Goal: Task Accomplishment & Management: Complete application form

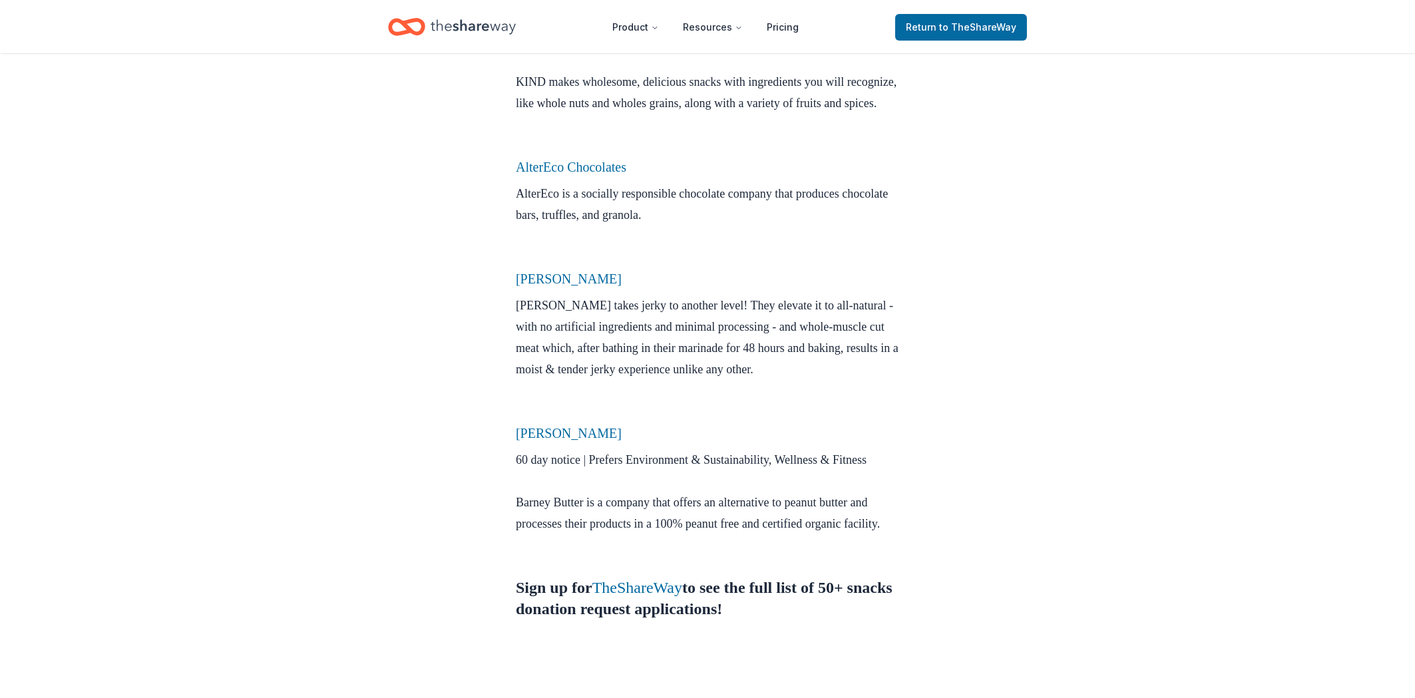
scroll to position [785, 0]
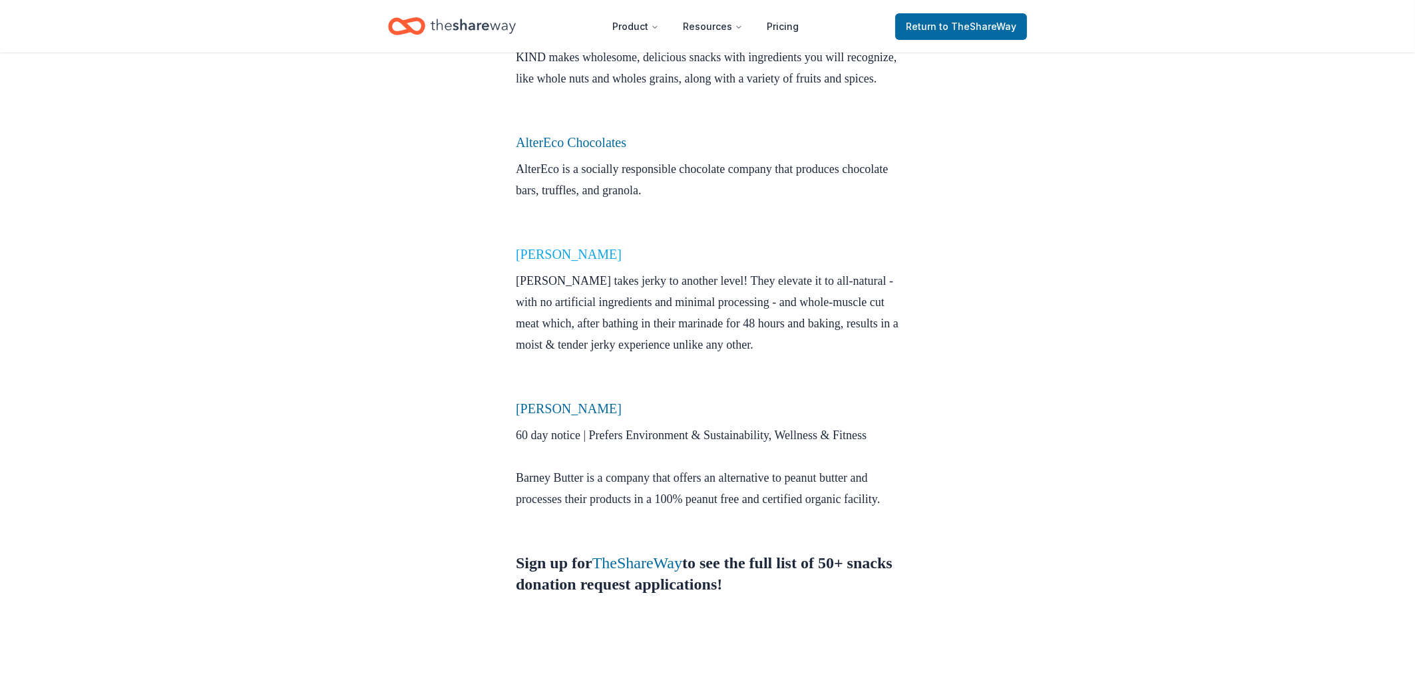
click at [540, 262] on link "[PERSON_NAME]" at bounding box center [569, 254] width 106 height 15
click at [572, 262] on link "Krave Jerky" at bounding box center [569, 254] width 106 height 15
click at [565, 262] on link "Krave Jerky" at bounding box center [569, 254] width 106 height 15
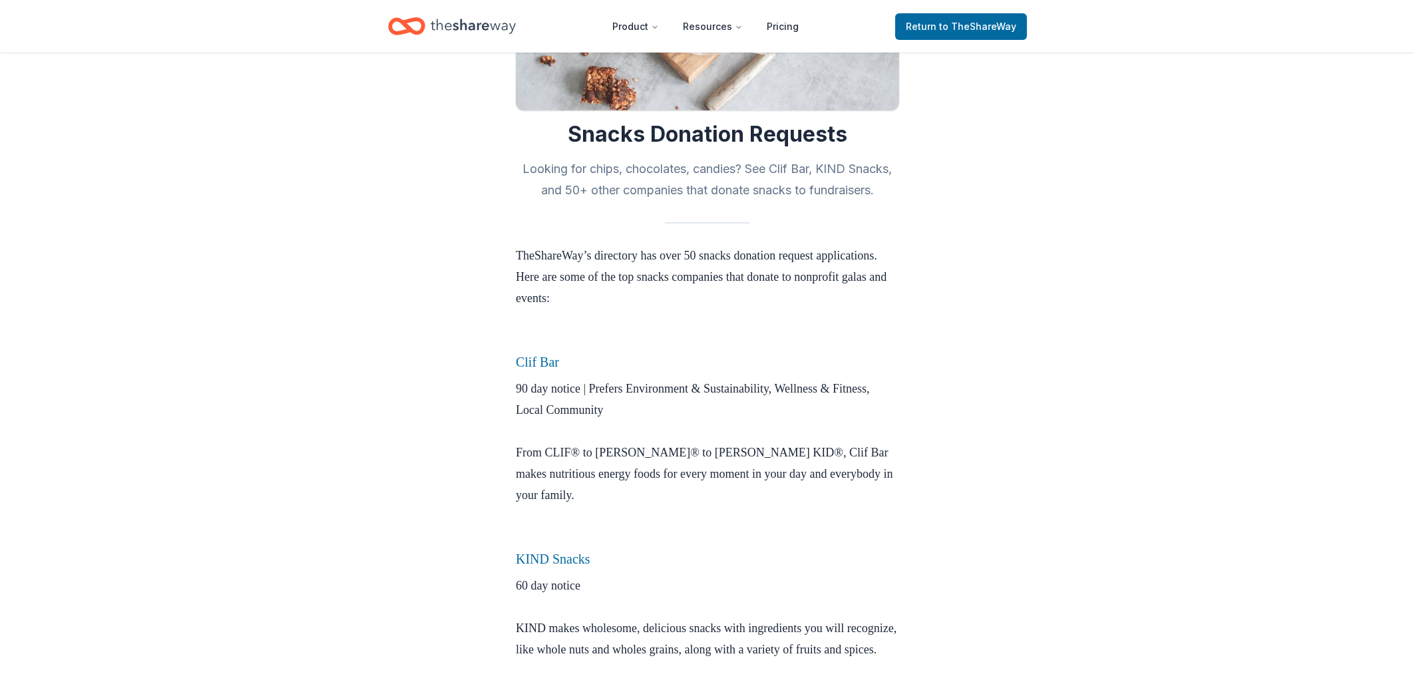
scroll to position [357, 0]
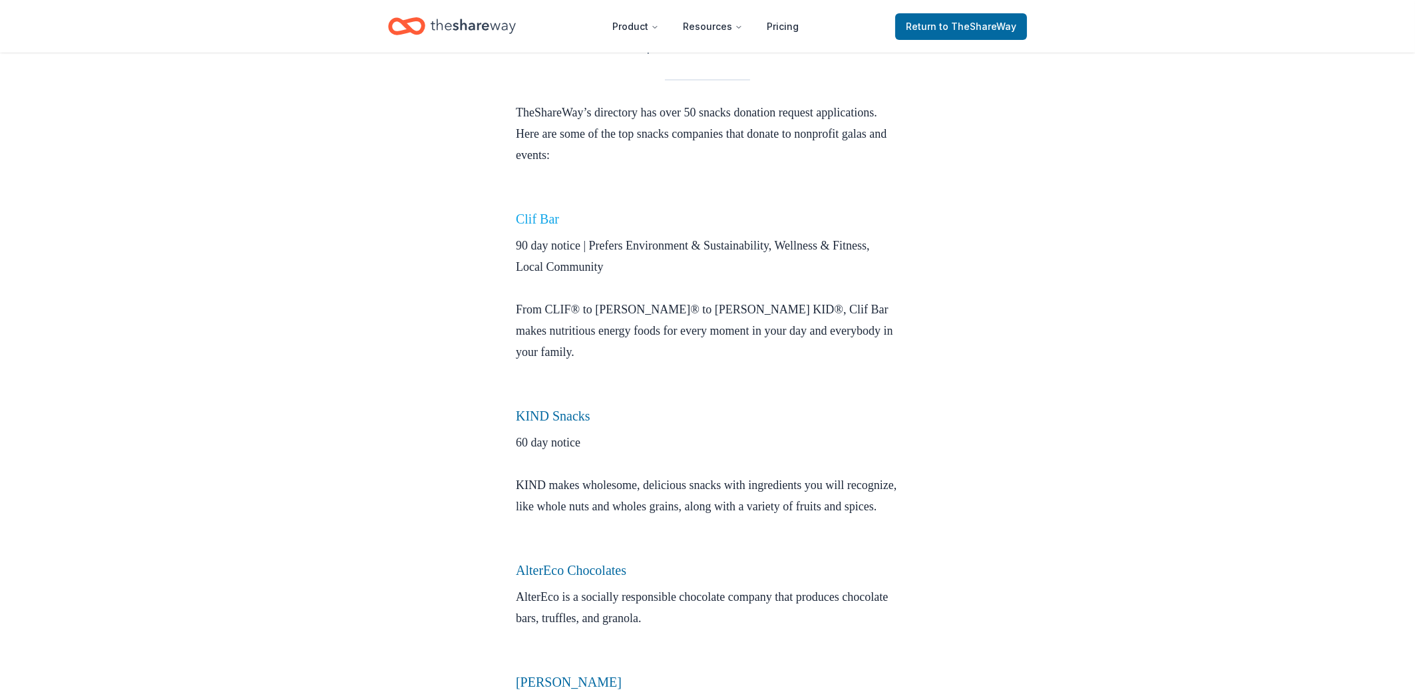
click at [535, 223] on link "Clif Bar" at bounding box center [537, 219] width 43 height 15
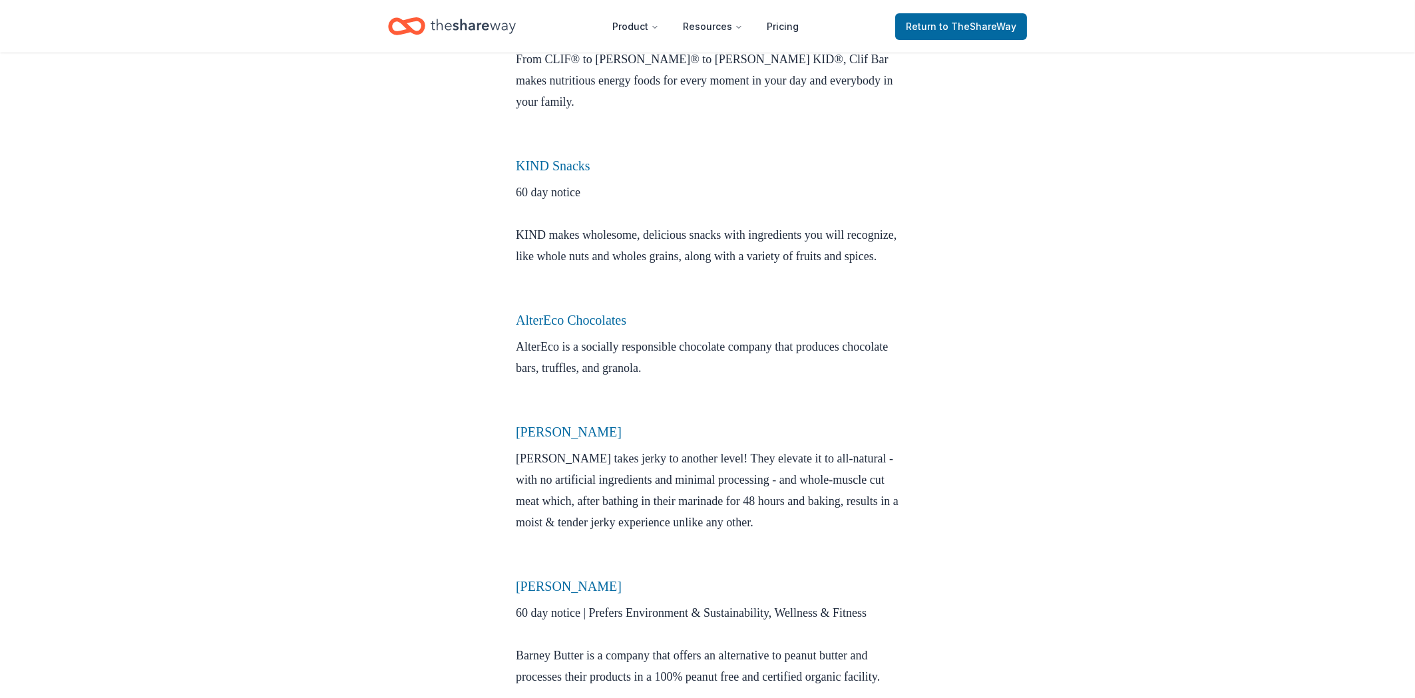
scroll to position [642, 0]
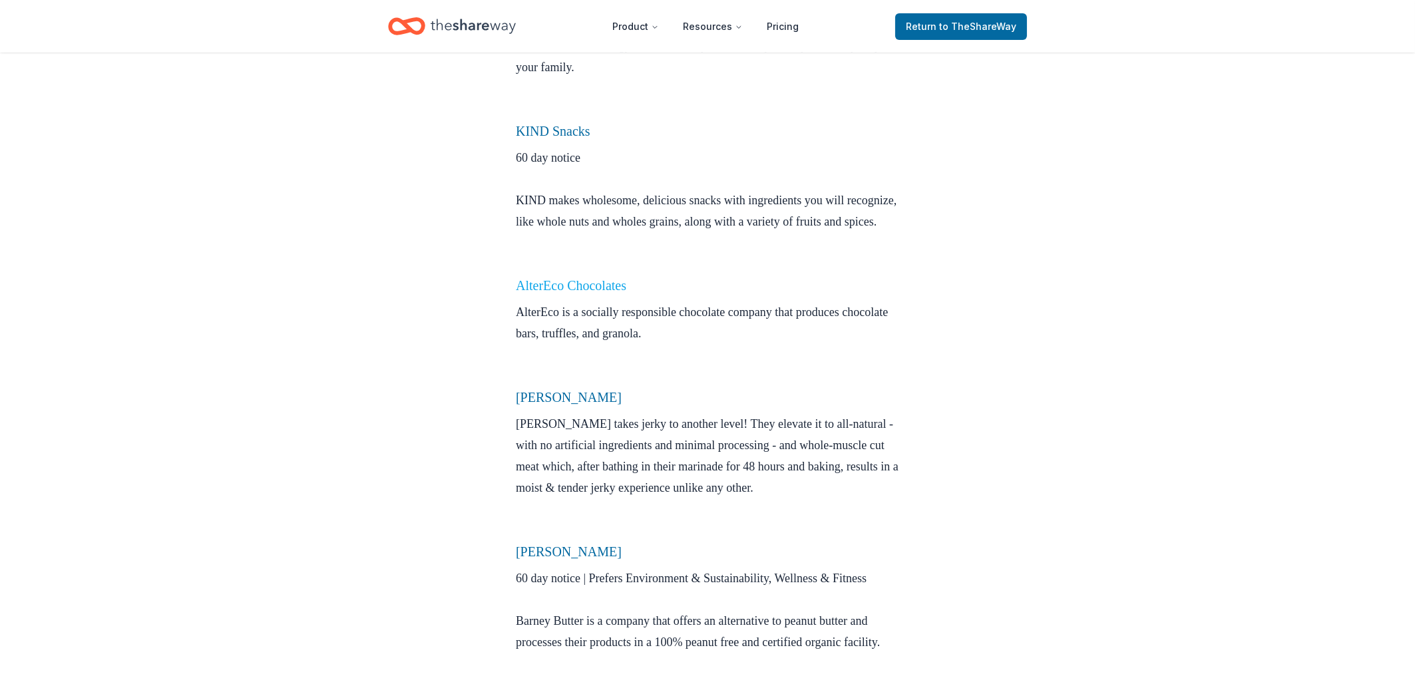
click at [534, 293] on link "AlterEco Chocolates" at bounding box center [571, 285] width 111 height 15
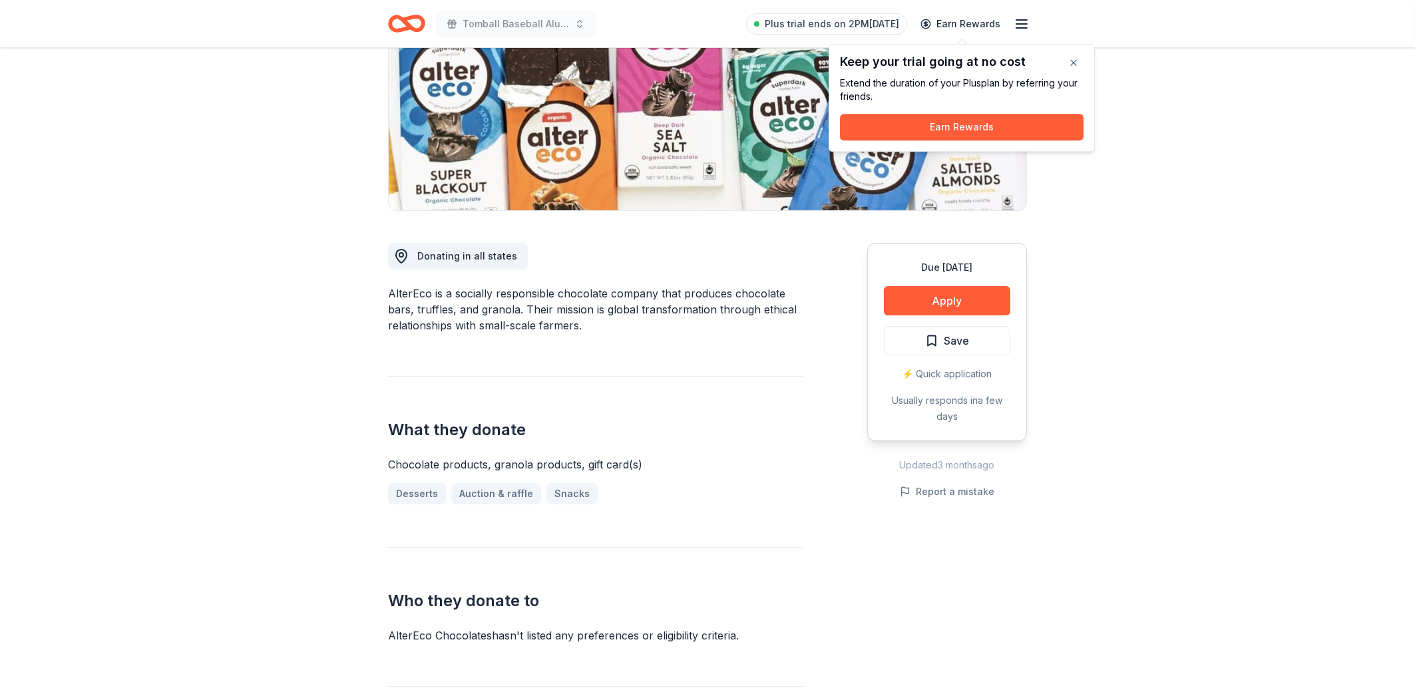
scroll to position [214, 0]
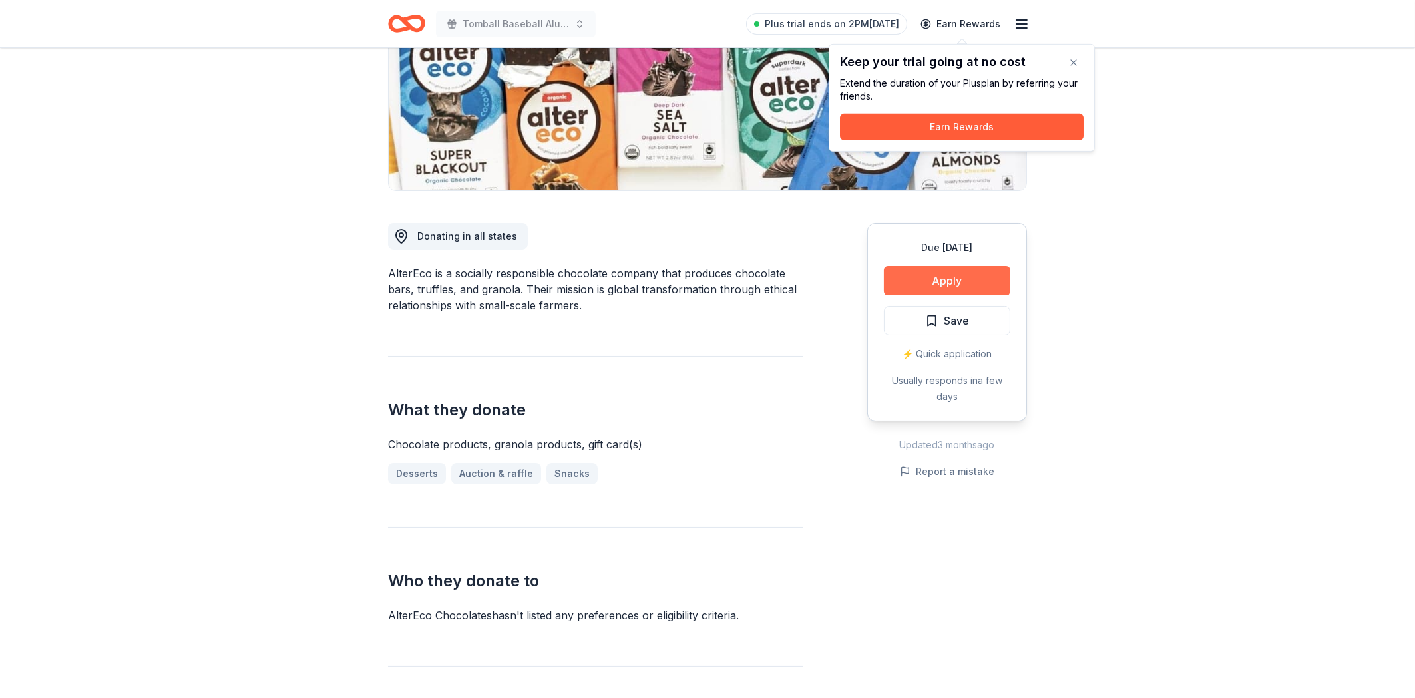
click at [915, 276] on button "Apply" at bounding box center [947, 280] width 126 height 29
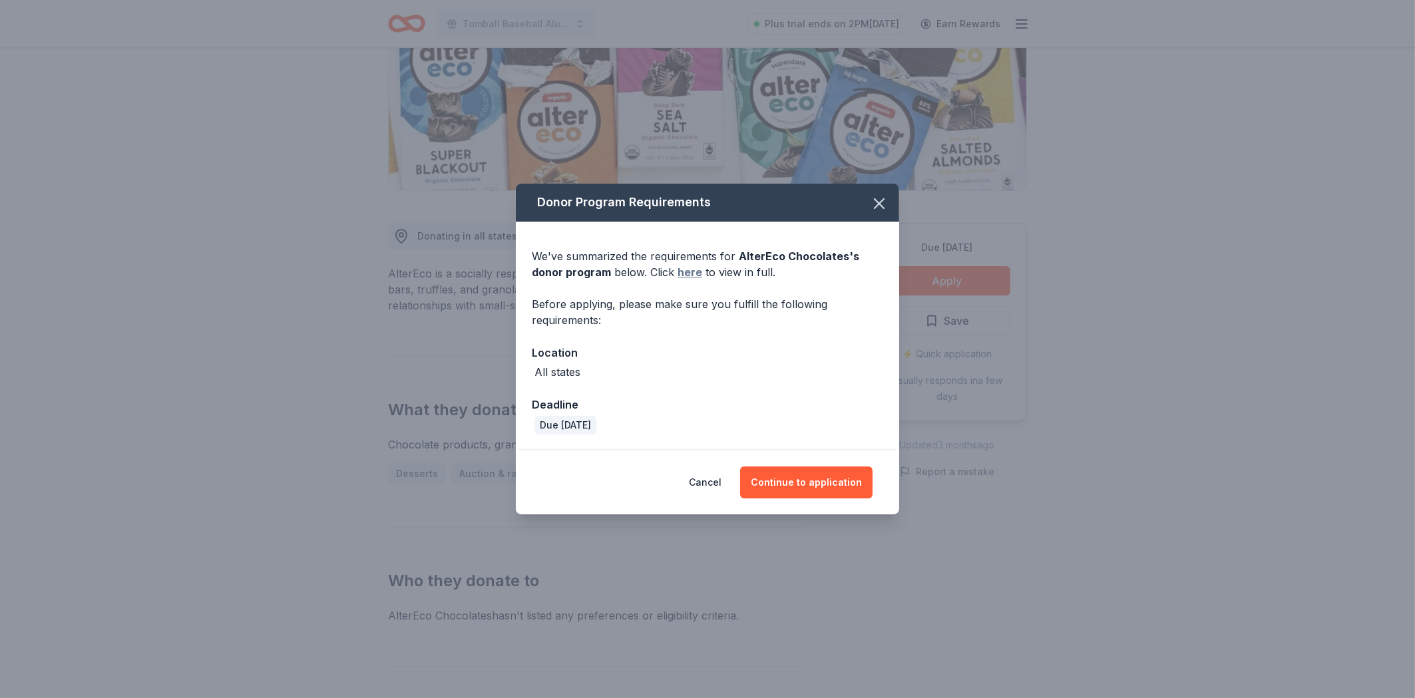
click at [684, 275] on link "here" at bounding box center [690, 272] width 25 height 16
click at [791, 488] on button "Continue to application" at bounding box center [806, 483] width 132 height 32
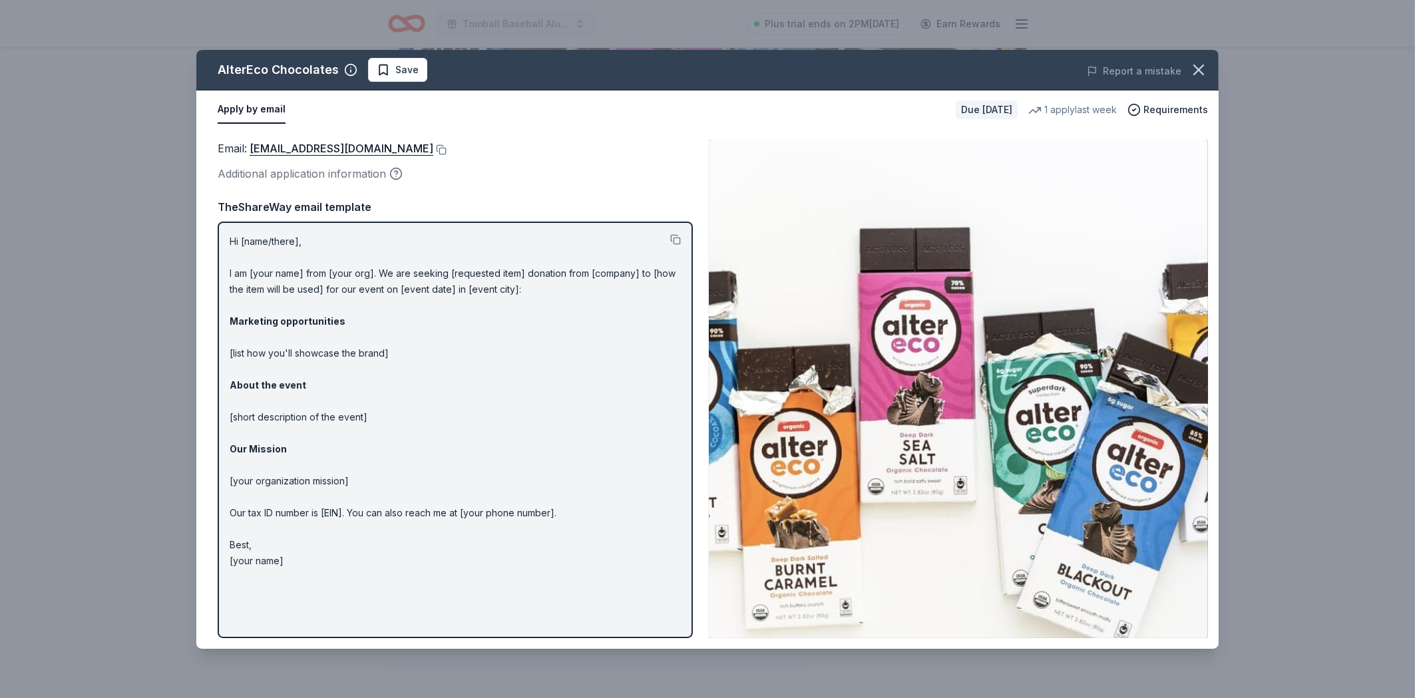
click at [273, 248] on p "Hi [name/there], I am [your name] from [your org]. We are seeking [requested it…" at bounding box center [455, 402] width 451 height 336
click at [276, 240] on p "Hi [name/there], I am [your name] from [your org]. We are seeking [requested it…" at bounding box center [455, 402] width 451 height 336
drag, startPoint x: 288, startPoint y: 240, endPoint x: 270, endPoint y: 240, distance: 18.6
click at [270, 240] on p "Hi [name/there], I am [your name] from [your org]. We are seeking [requested it…" at bounding box center [455, 402] width 451 height 336
click at [266, 110] on button "Apply by email" at bounding box center [252, 110] width 68 height 28
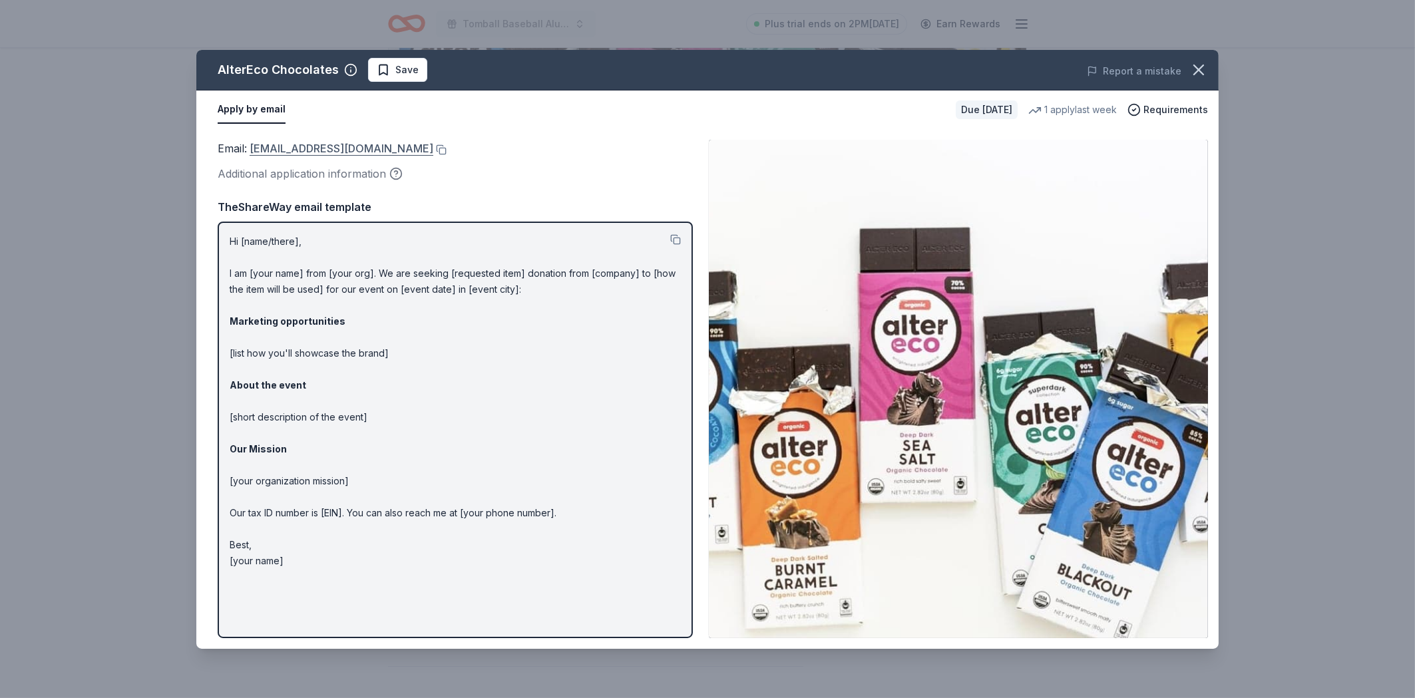
click at [253, 152] on link "shop@alterecofoods.com" at bounding box center [342, 148] width 184 height 17
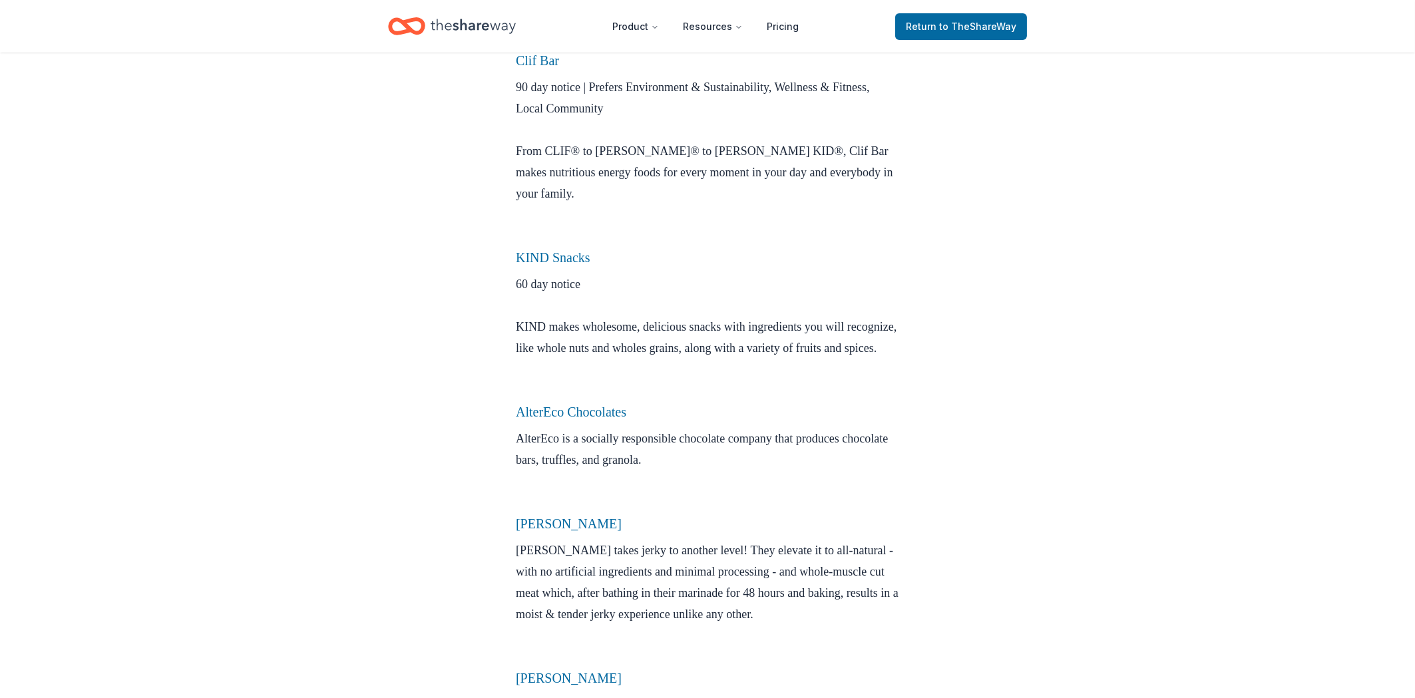
scroll to position [642, 0]
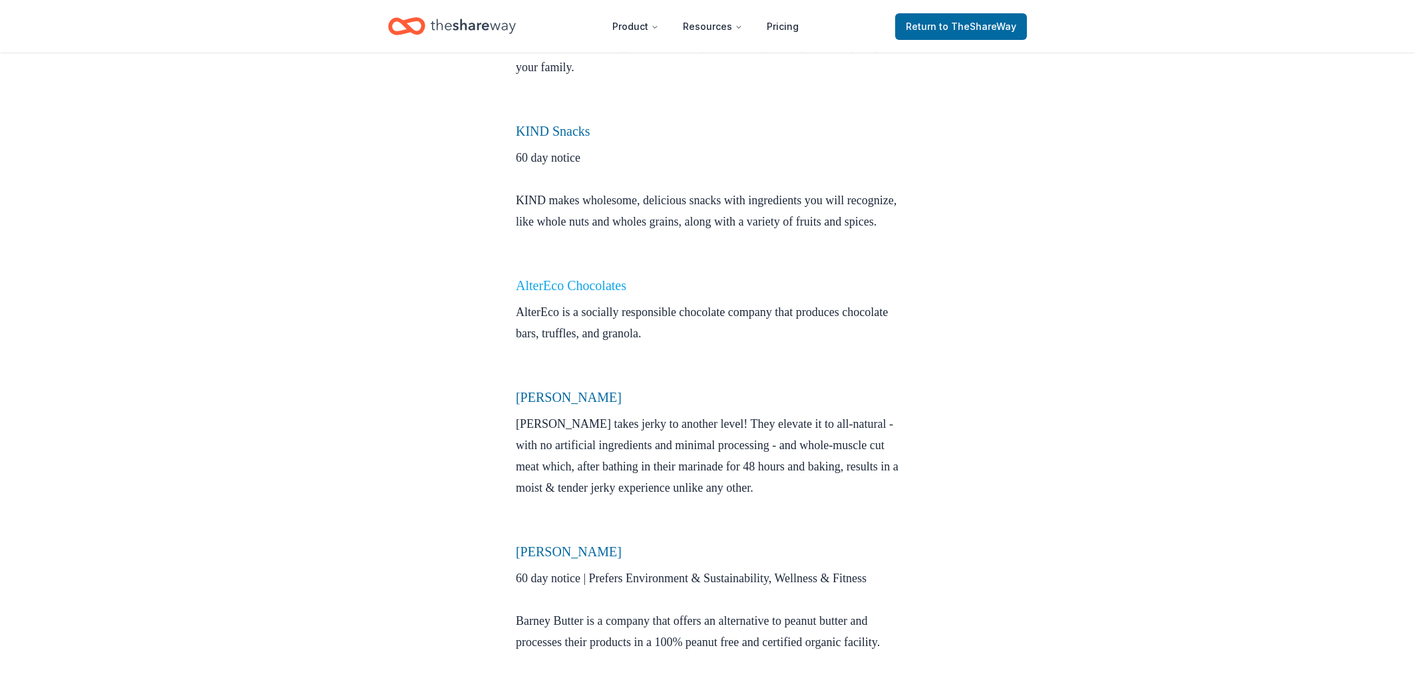
click at [563, 293] on link "AlterEco Chocolates" at bounding box center [571, 285] width 111 height 15
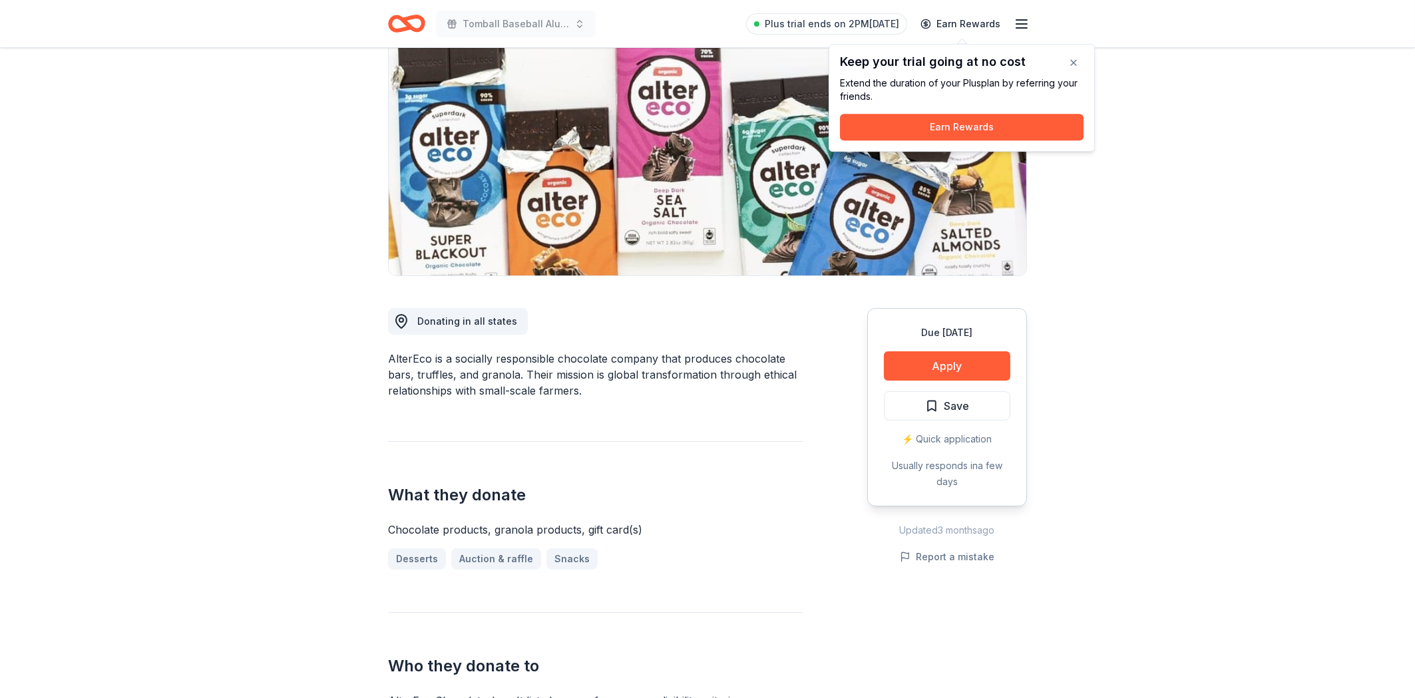
scroll to position [71, 0]
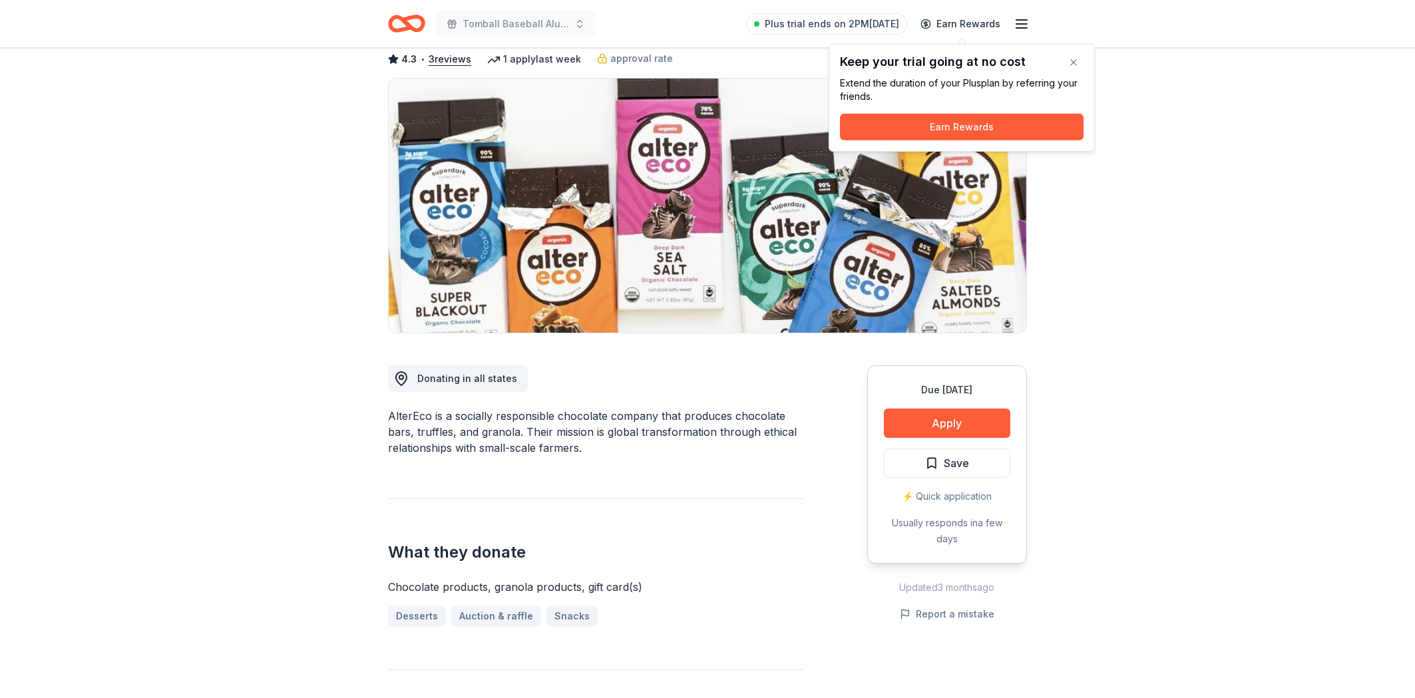
click at [945, 496] on div "⚡️ Quick application" at bounding box center [947, 497] width 126 height 16
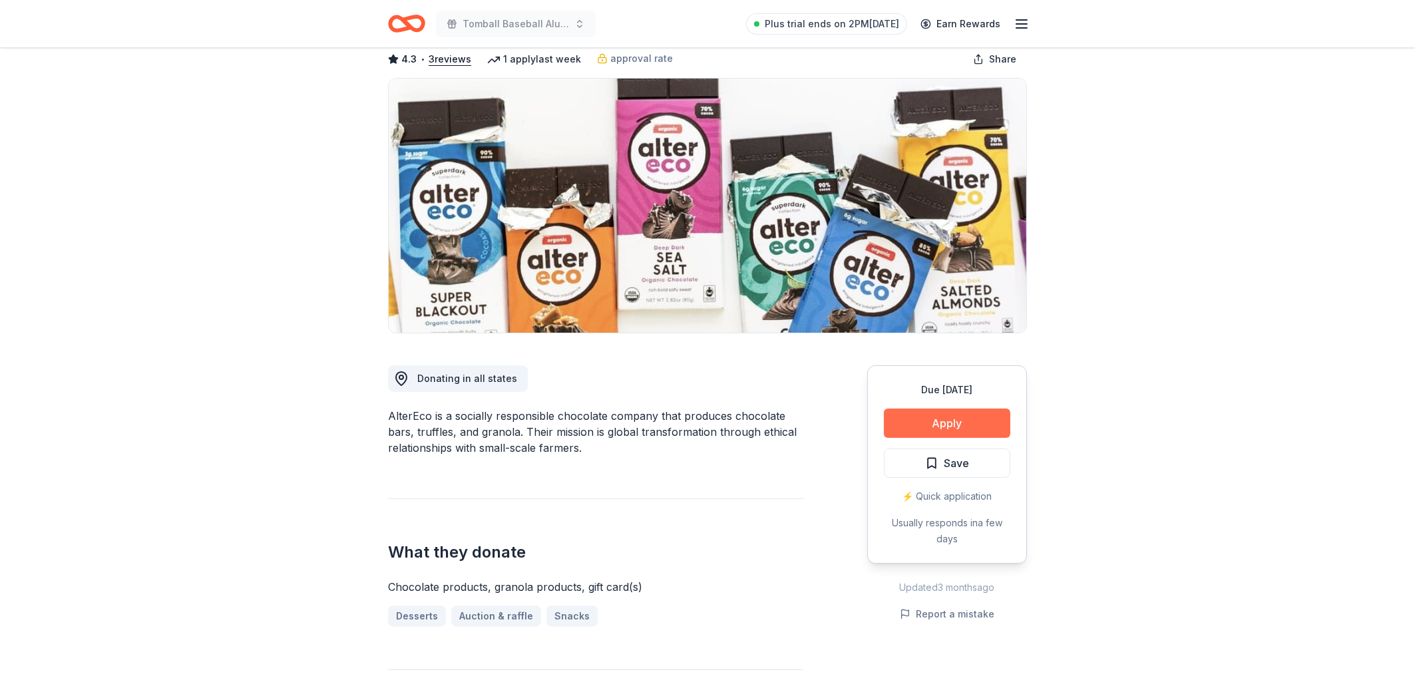
click at [919, 419] on button "Apply" at bounding box center [947, 423] width 126 height 29
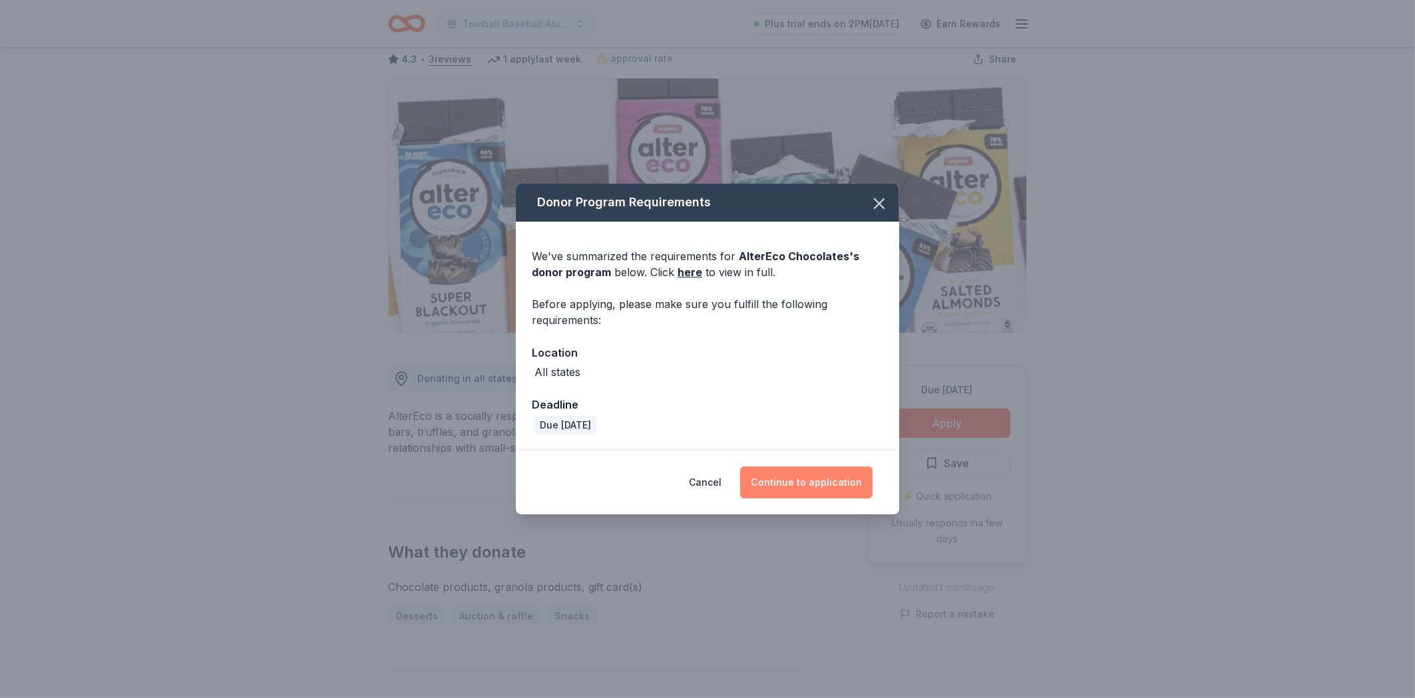
click at [822, 484] on button "Continue to application" at bounding box center [806, 483] width 132 height 32
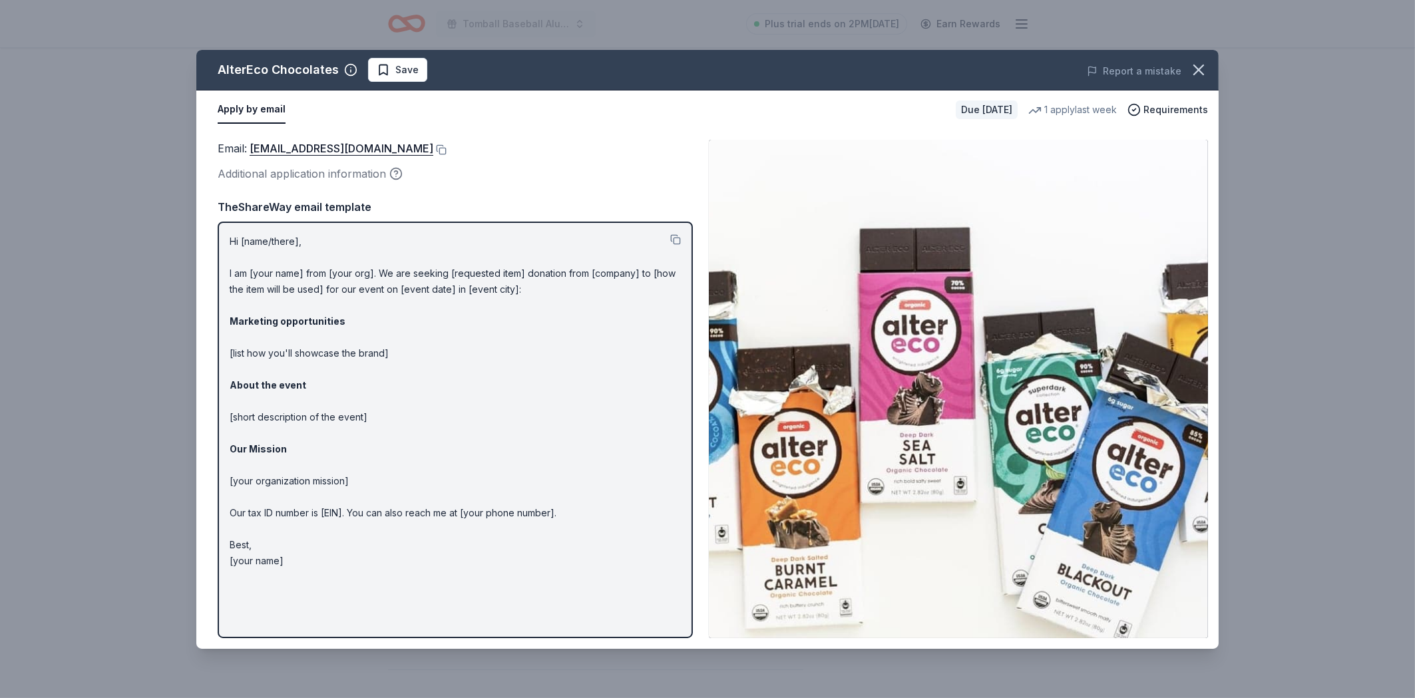
drag, startPoint x: 228, startPoint y: 240, endPoint x: 338, endPoint y: 274, distance: 114.8
click at [338, 274] on div "Hi [name/there], I am [your name] from [your org]. We are seeking [requested it…" at bounding box center [455, 430] width 475 height 417
click at [688, 130] on div "Email : shop@alterecofoods.com Additional application information Email : shop@…" at bounding box center [707, 389] width 1023 height 520
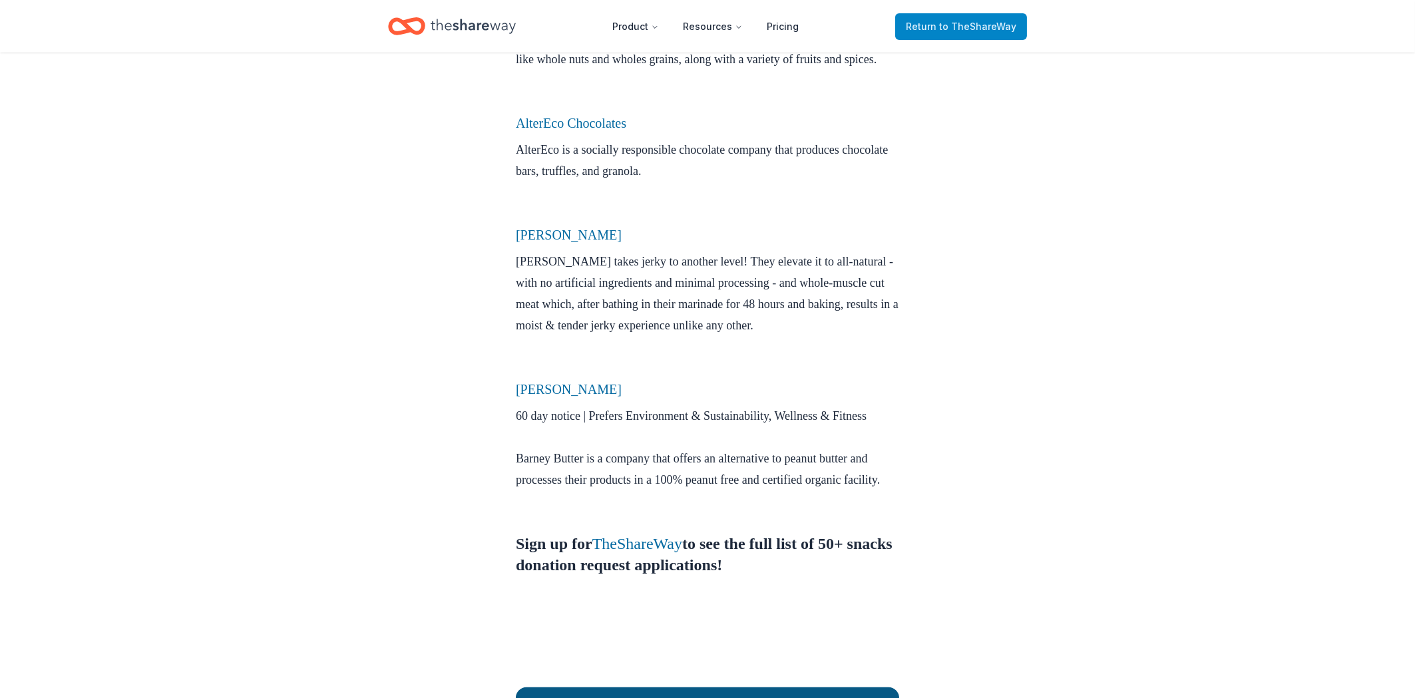
scroll to position [785, 0]
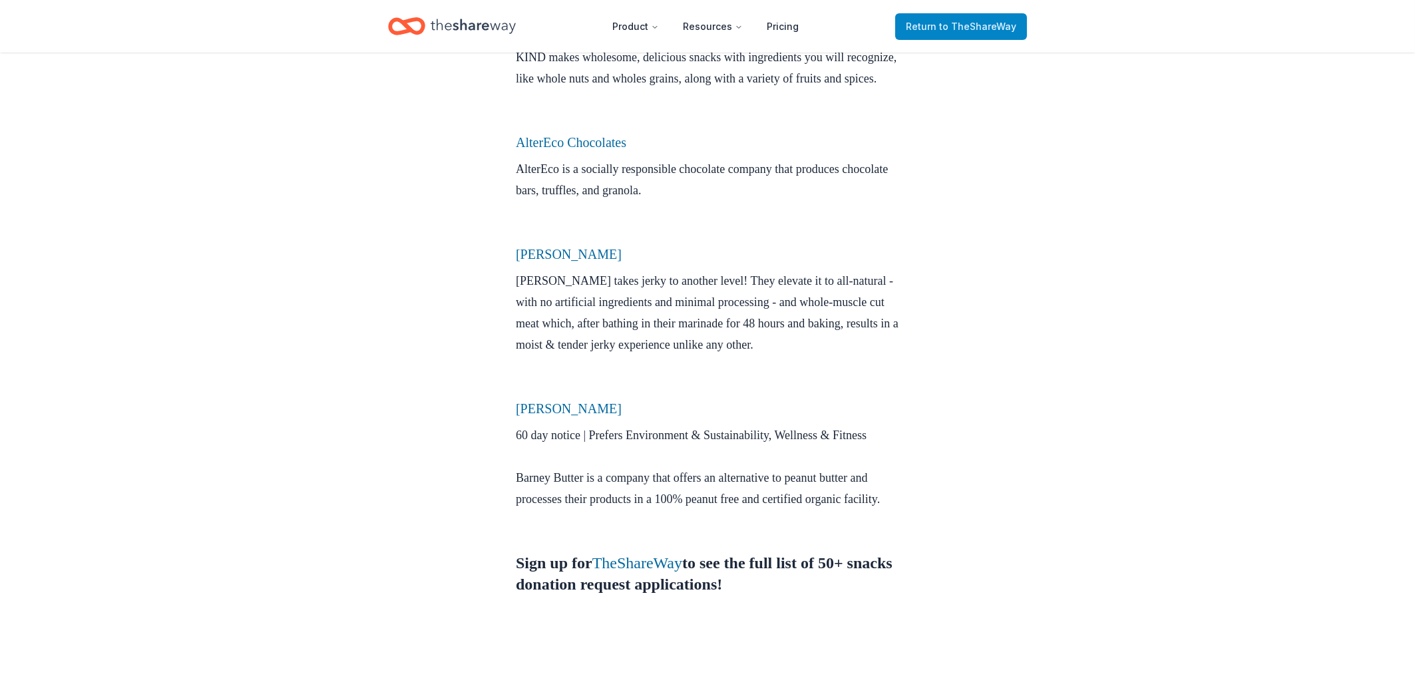
click at [975, 23] on span "to TheShareWay" at bounding box center [977, 26] width 77 height 11
click at [961, 25] on span "to TheShareWay" at bounding box center [977, 26] width 77 height 11
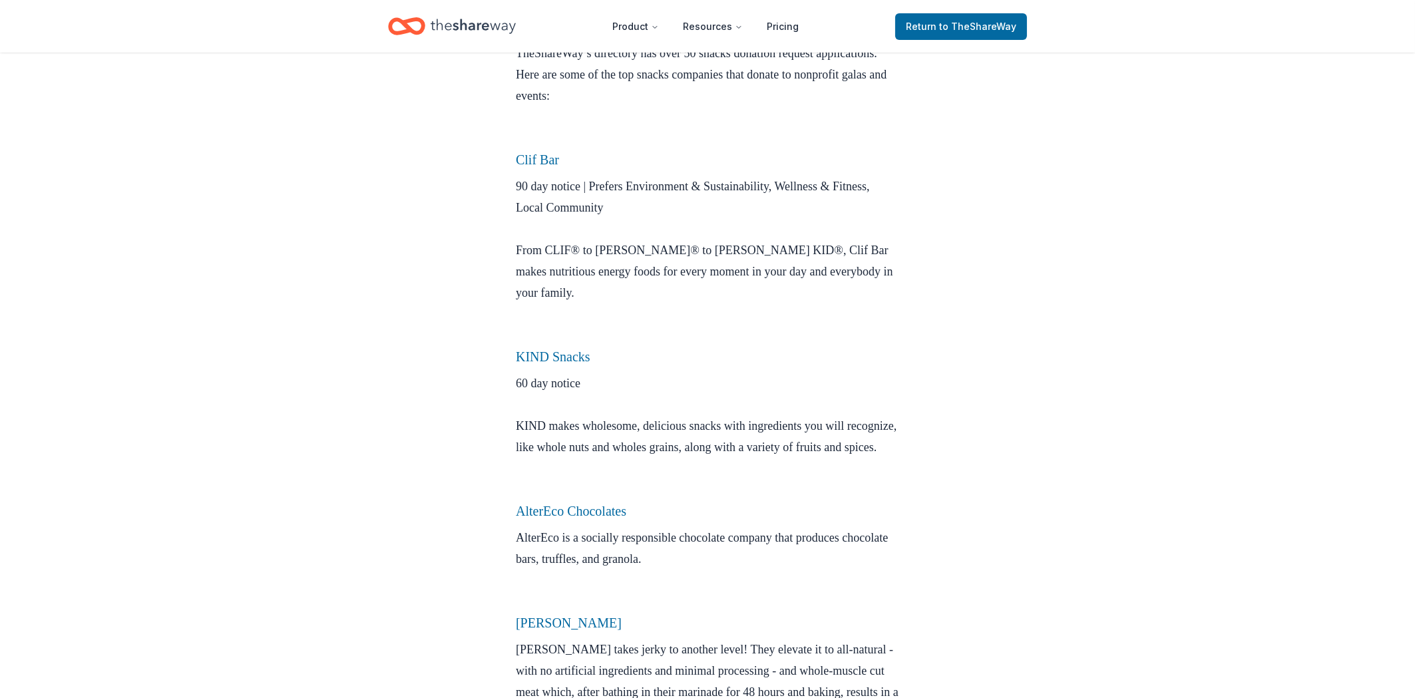
scroll to position [285, 0]
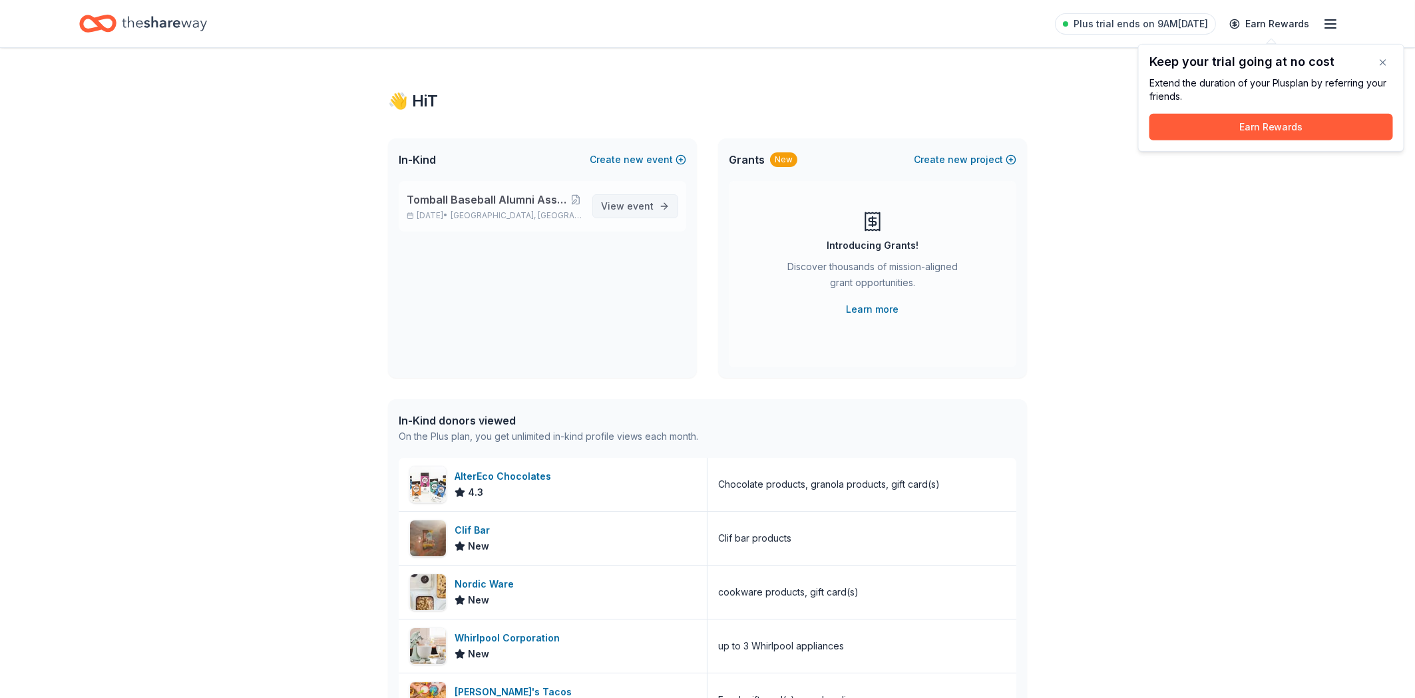
click at [611, 204] on span "View event" at bounding box center [627, 206] width 53 height 16
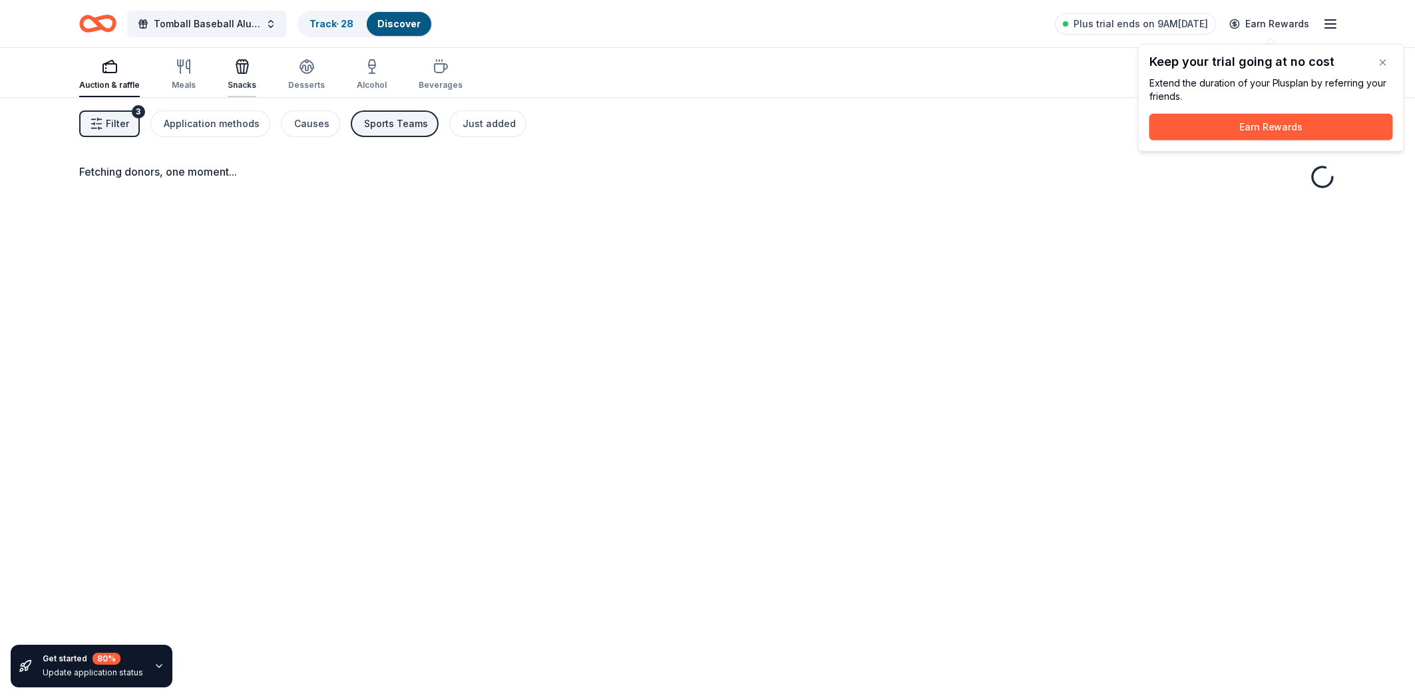
click at [250, 76] on div "Snacks" at bounding box center [242, 75] width 29 height 32
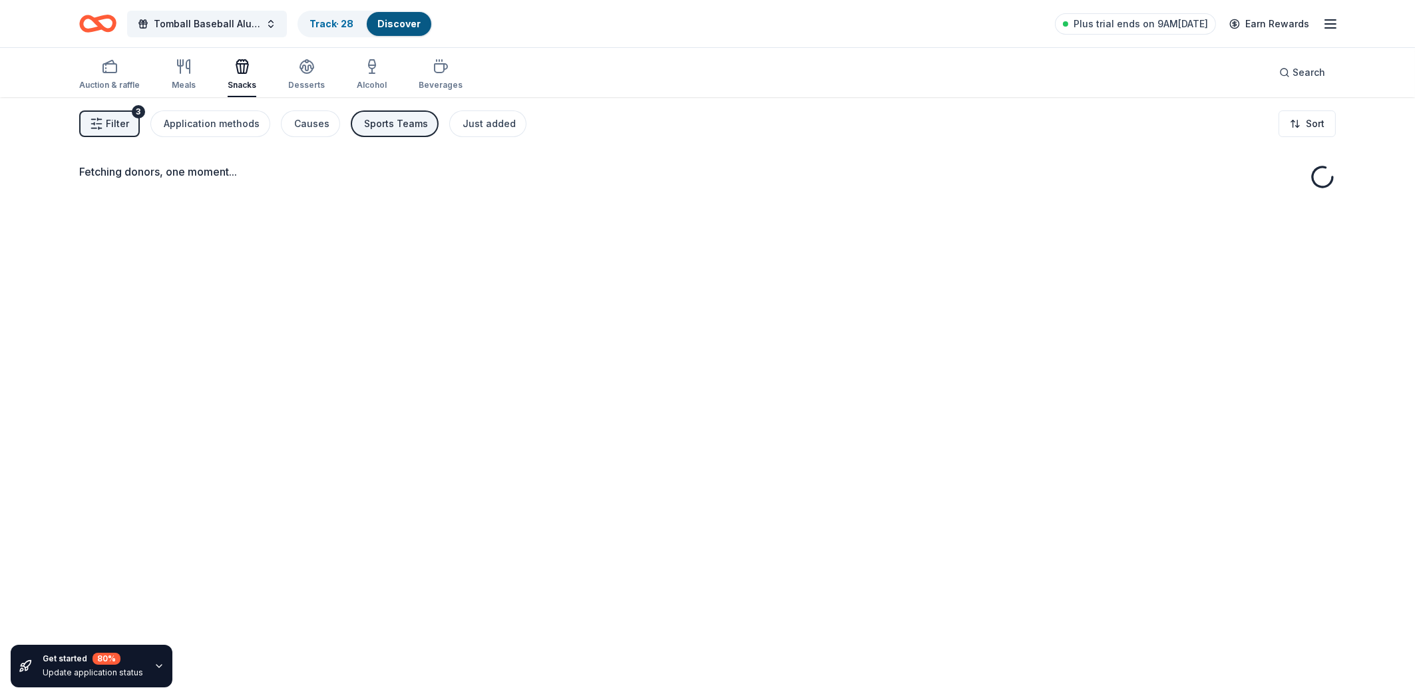
click at [240, 81] on div "Snacks" at bounding box center [242, 85] width 29 height 11
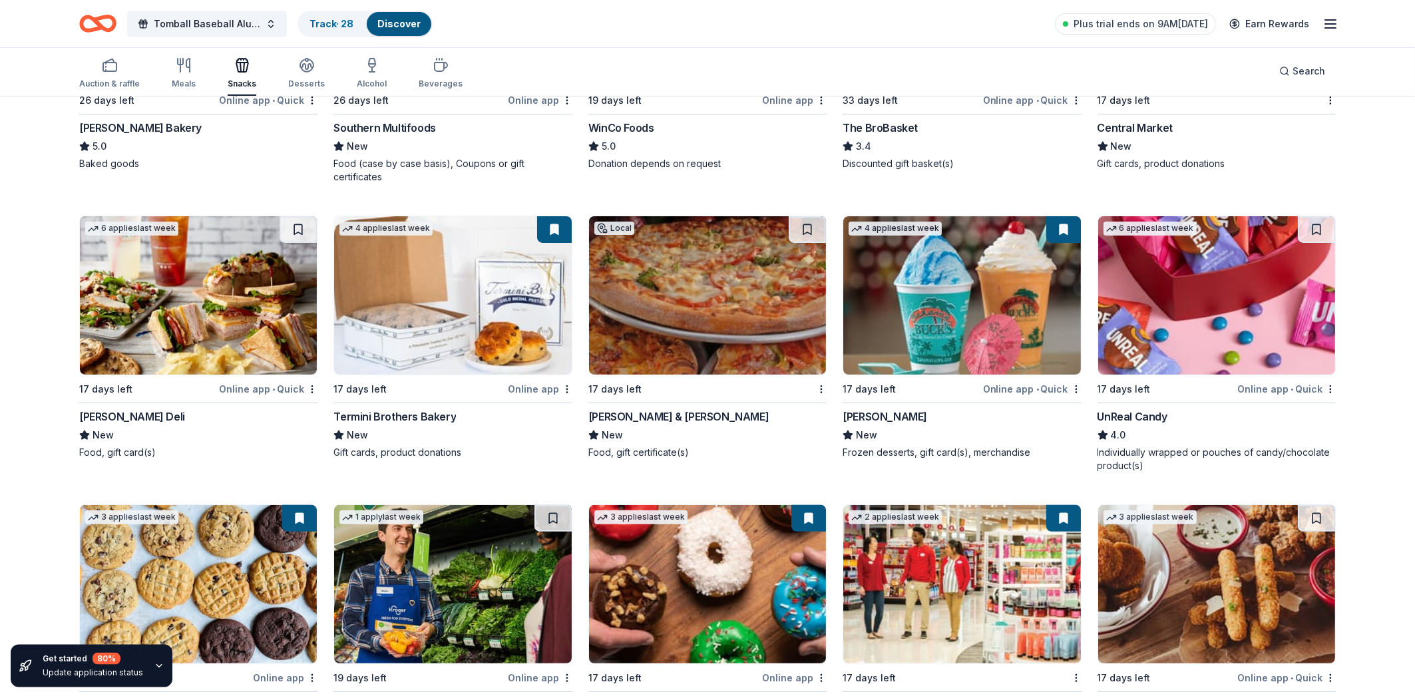
scroll to position [893, 0]
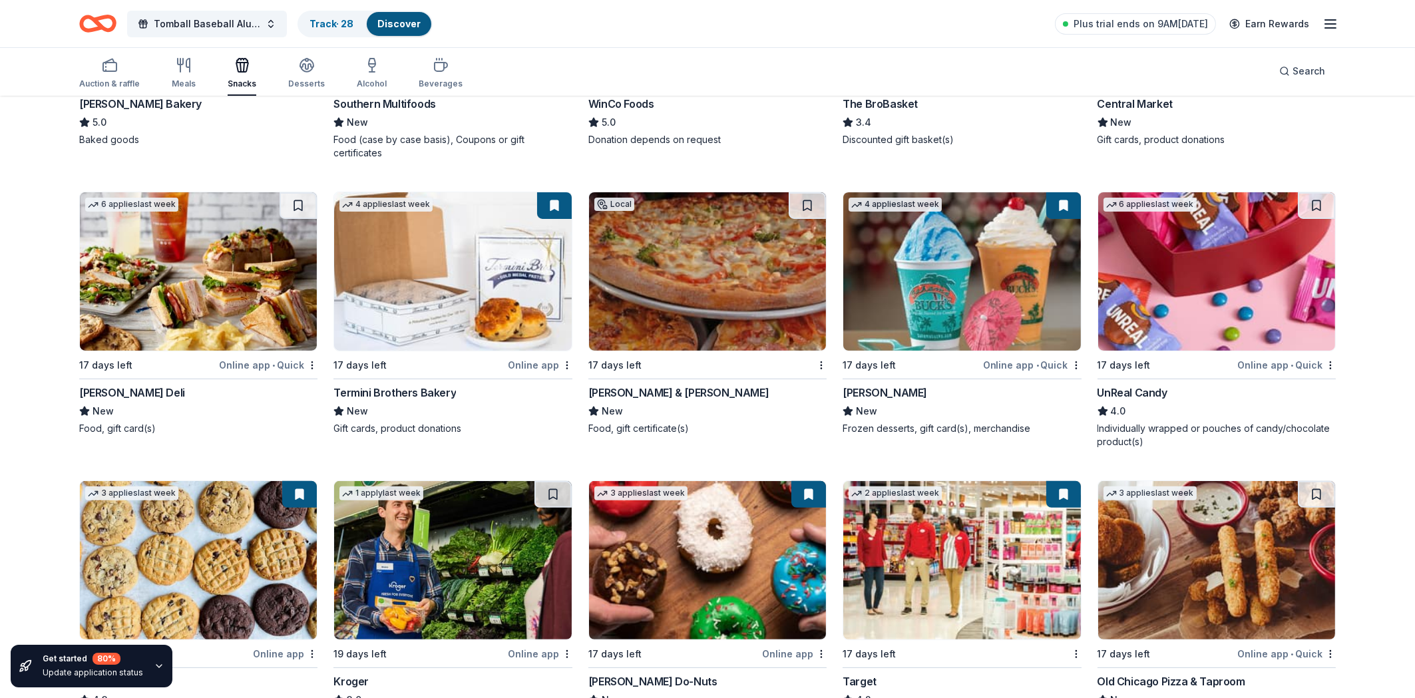
click at [495, 263] on img at bounding box center [452, 271] width 237 height 158
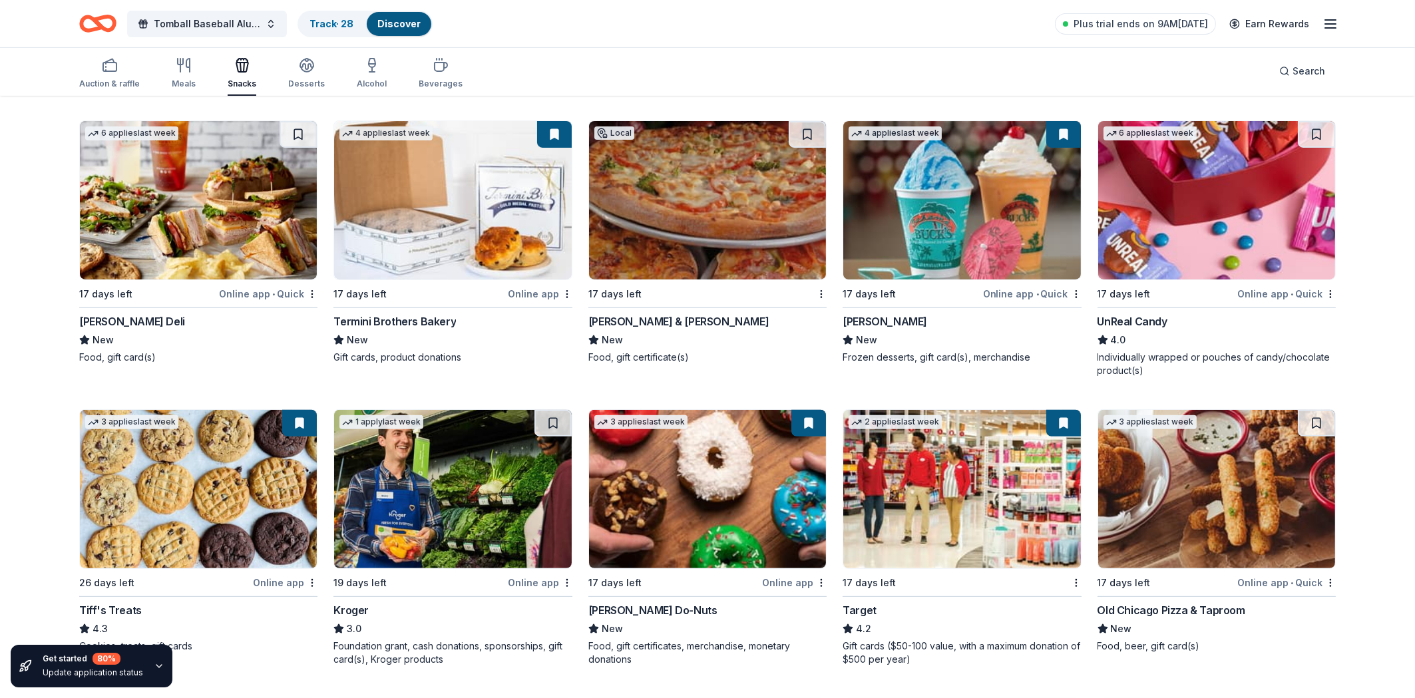
click at [1124, 216] on img at bounding box center [1216, 200] width 237 height 158
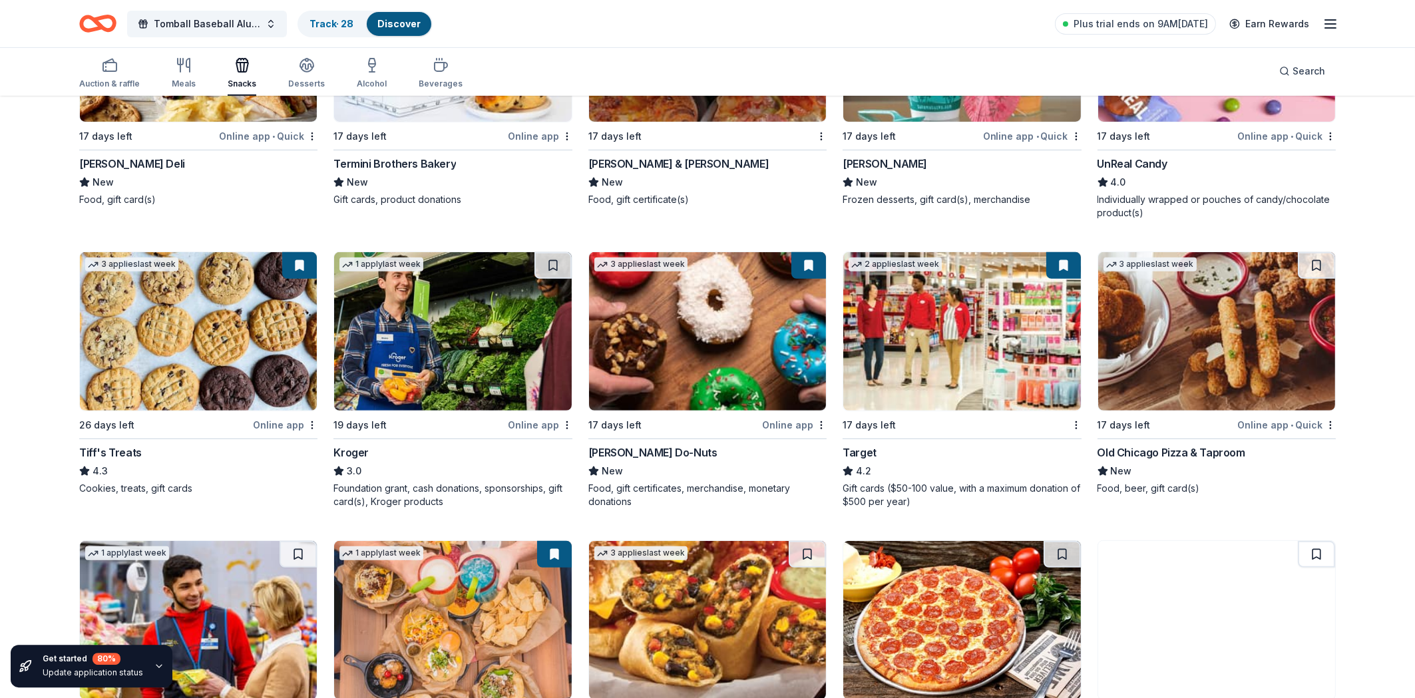
scroll to position [1179, 0]
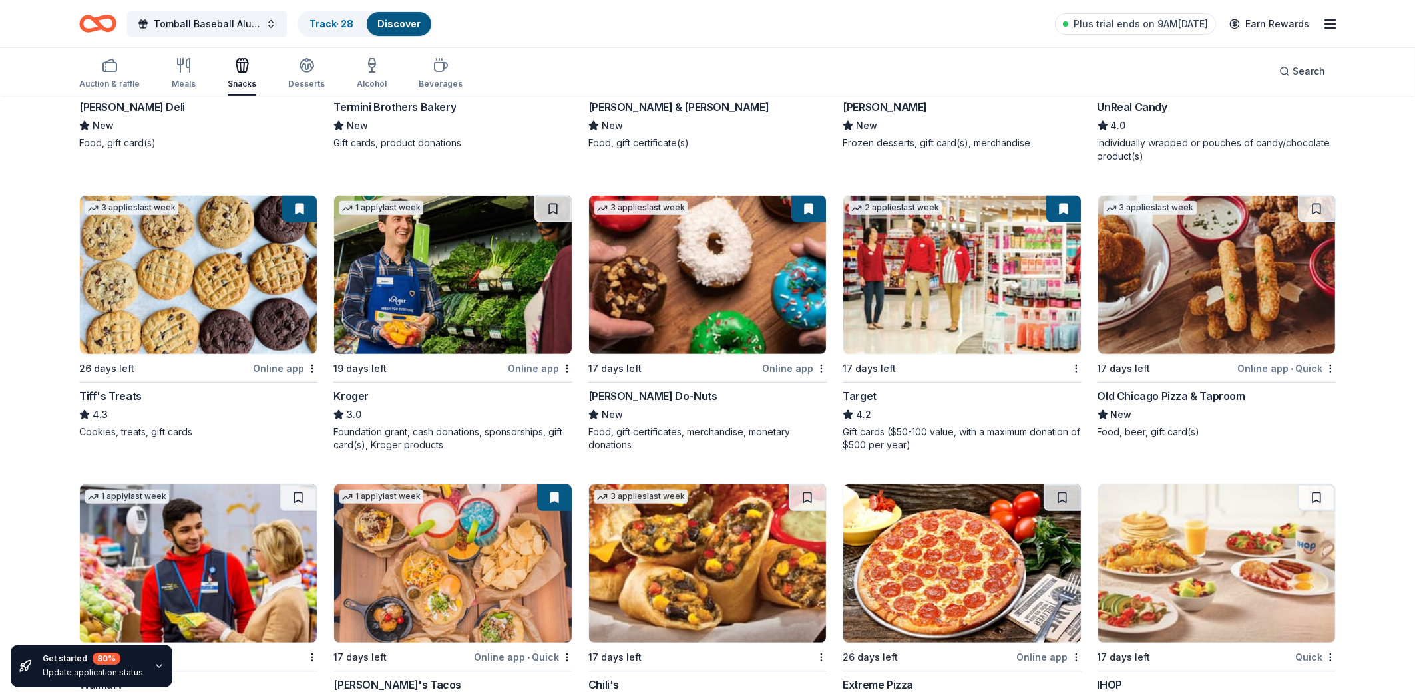
click at [183, 338] on img at bounding box center [198, 275] width 237 height 158
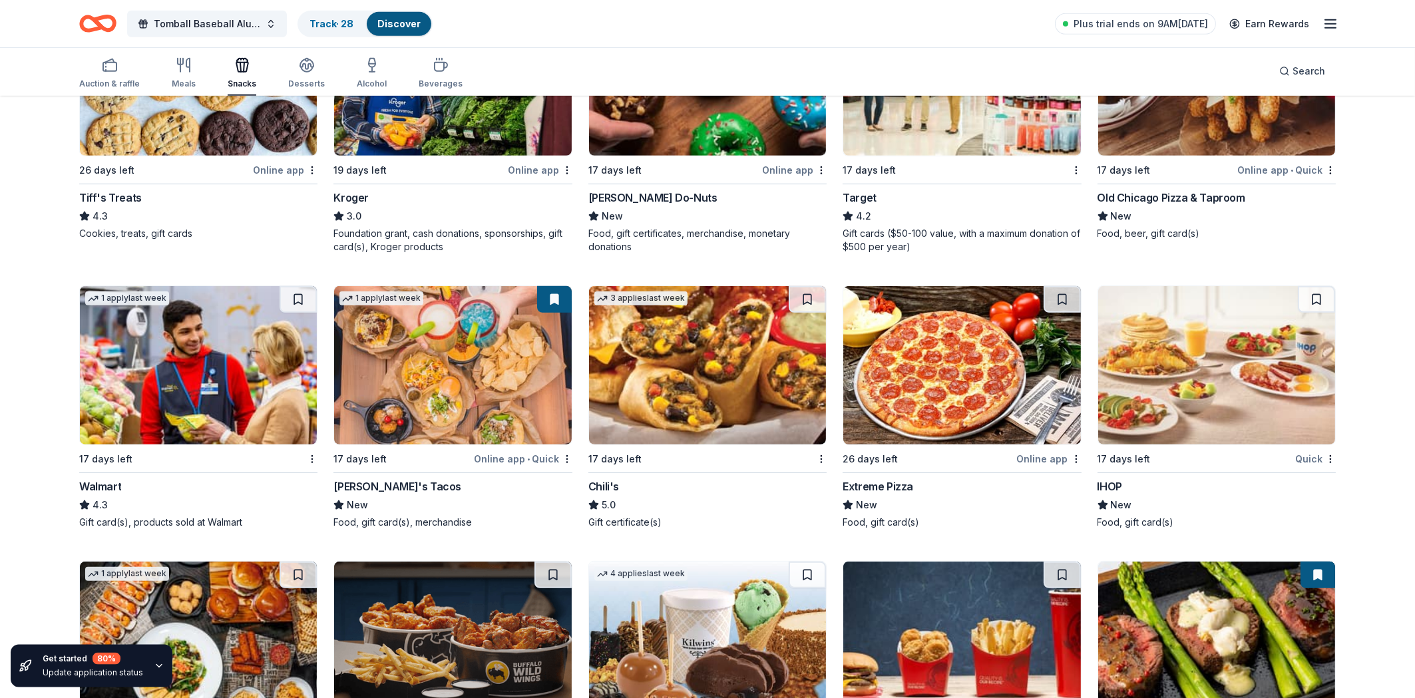
scroll to position [1284, 0]
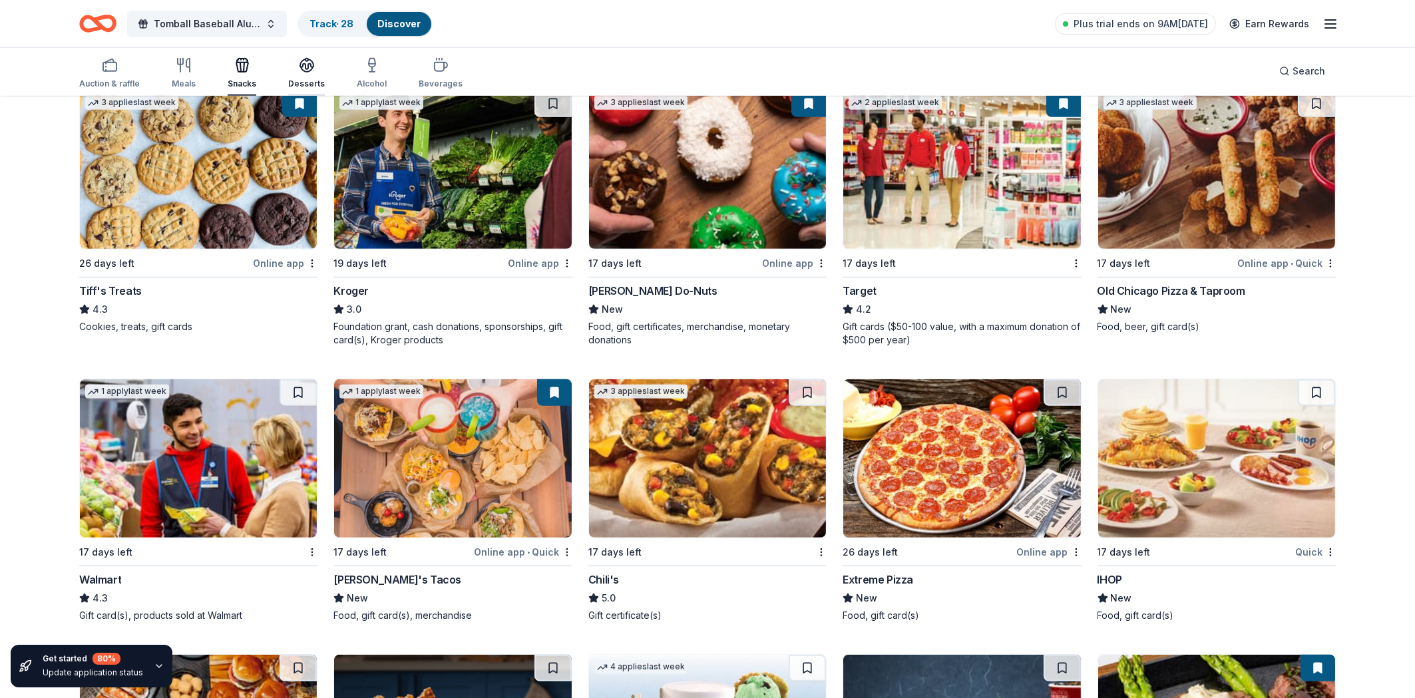
click at [302, 68] on icon "button" at bounding box center [306, 64] width 13 height 10
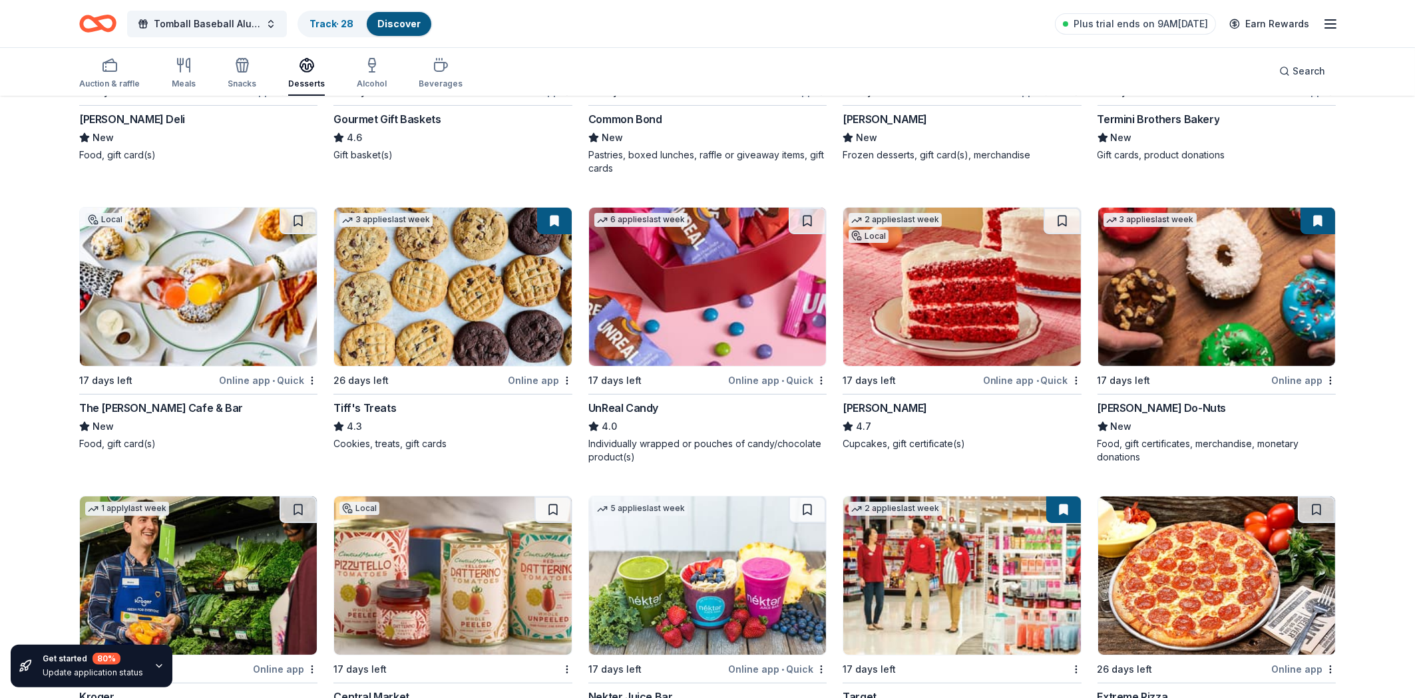
scroll to position [642, 0]
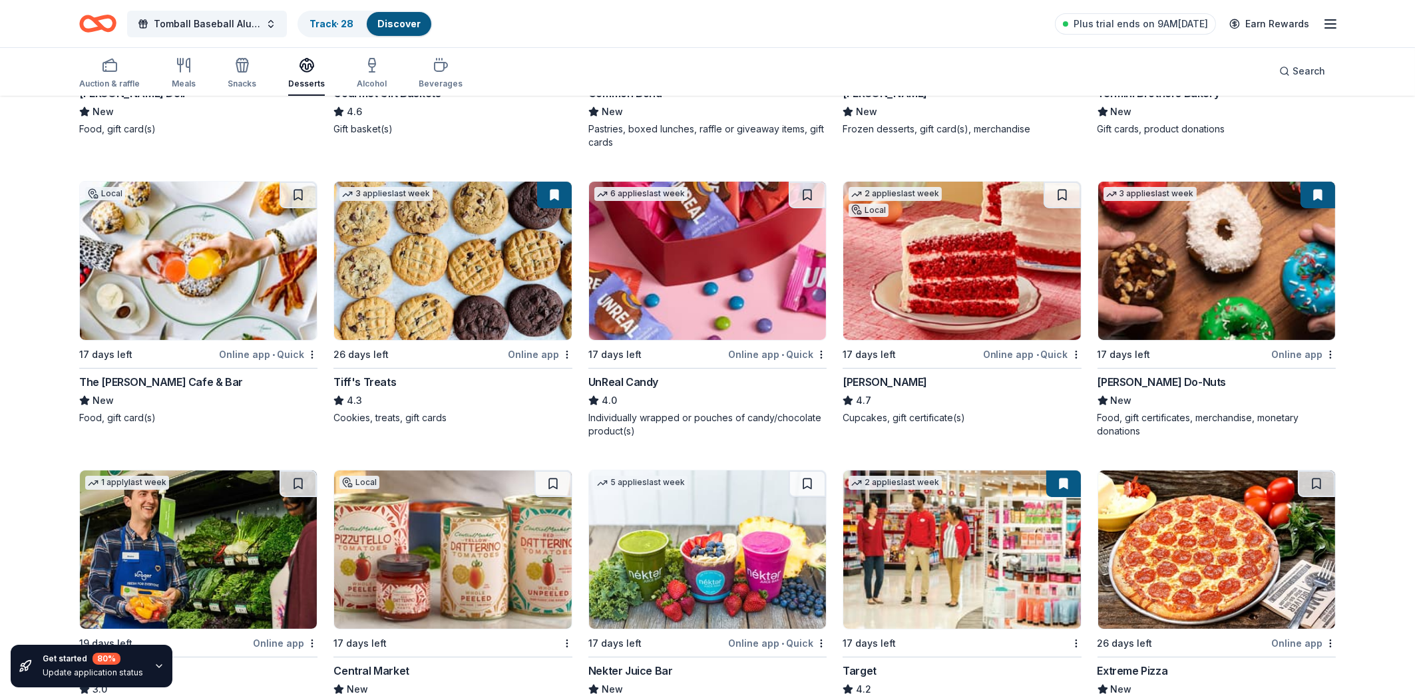
click at [942, 278] on img at bounding box center [962, 261] width 237 height 158
click at [1013, 356] on div "Online app • Quick" at bounding box center [1032, 354] width 99 height 17
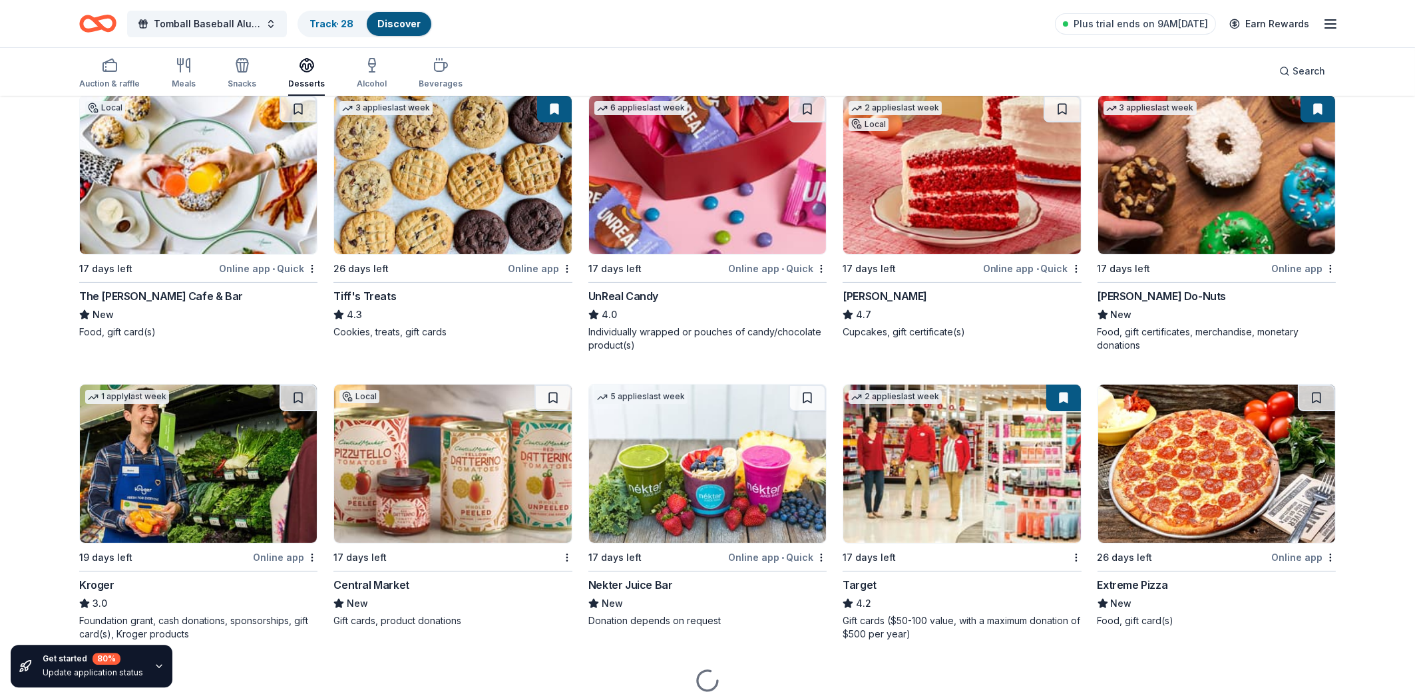
scroll to position [776, 0]
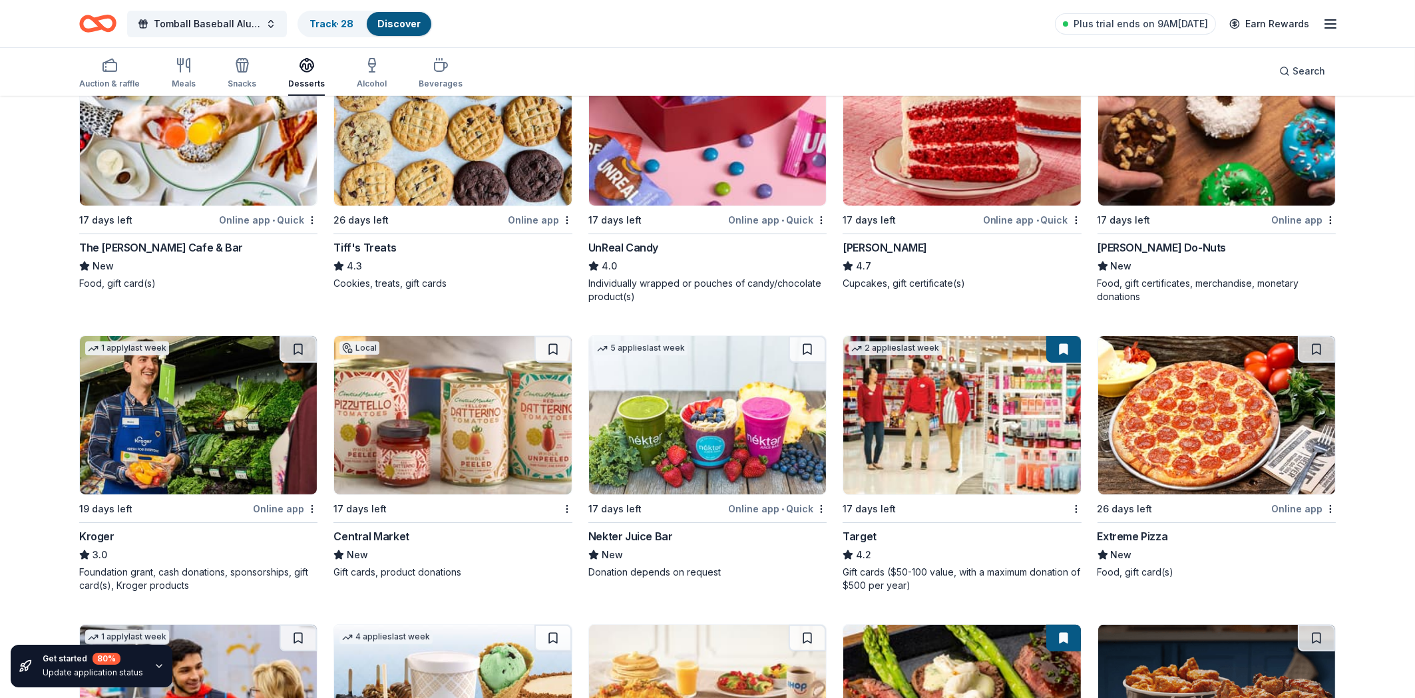
click at [1237, 172] on img at bounding box center [1216, 126] width 237 height 158
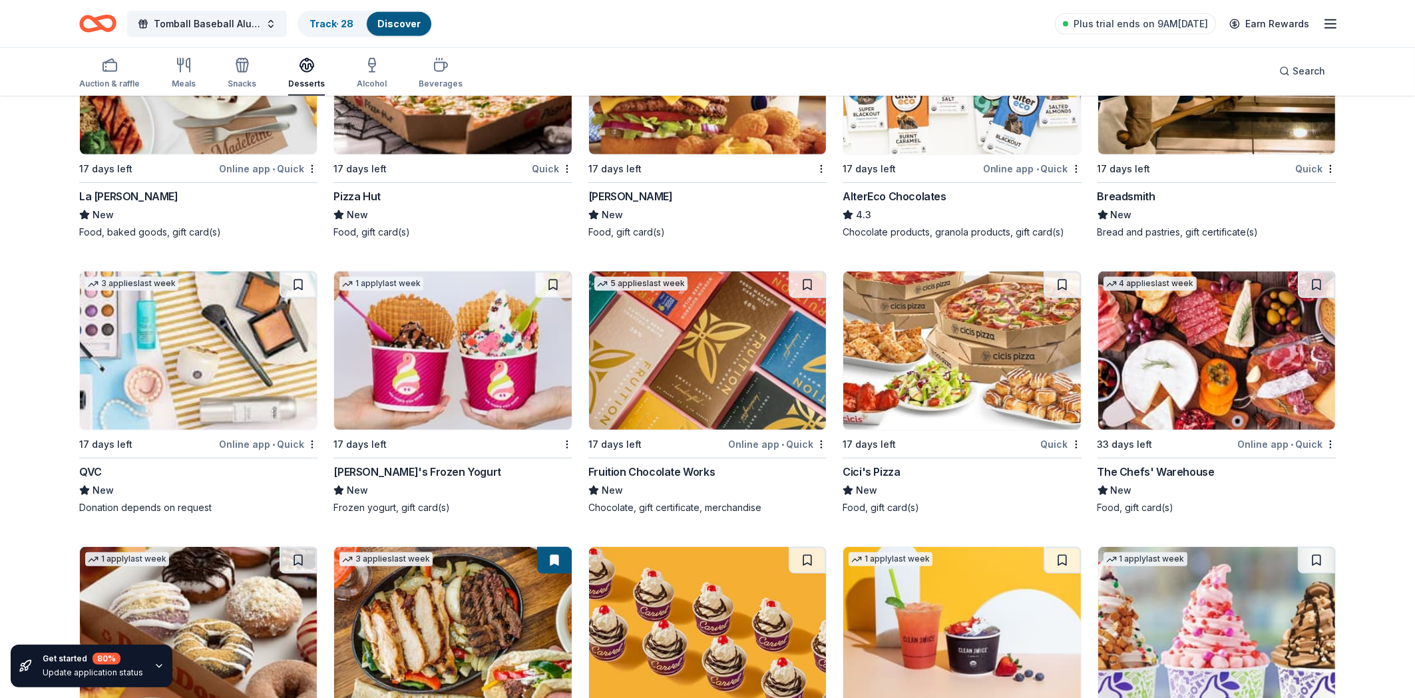
scroll to position [1685, 0]
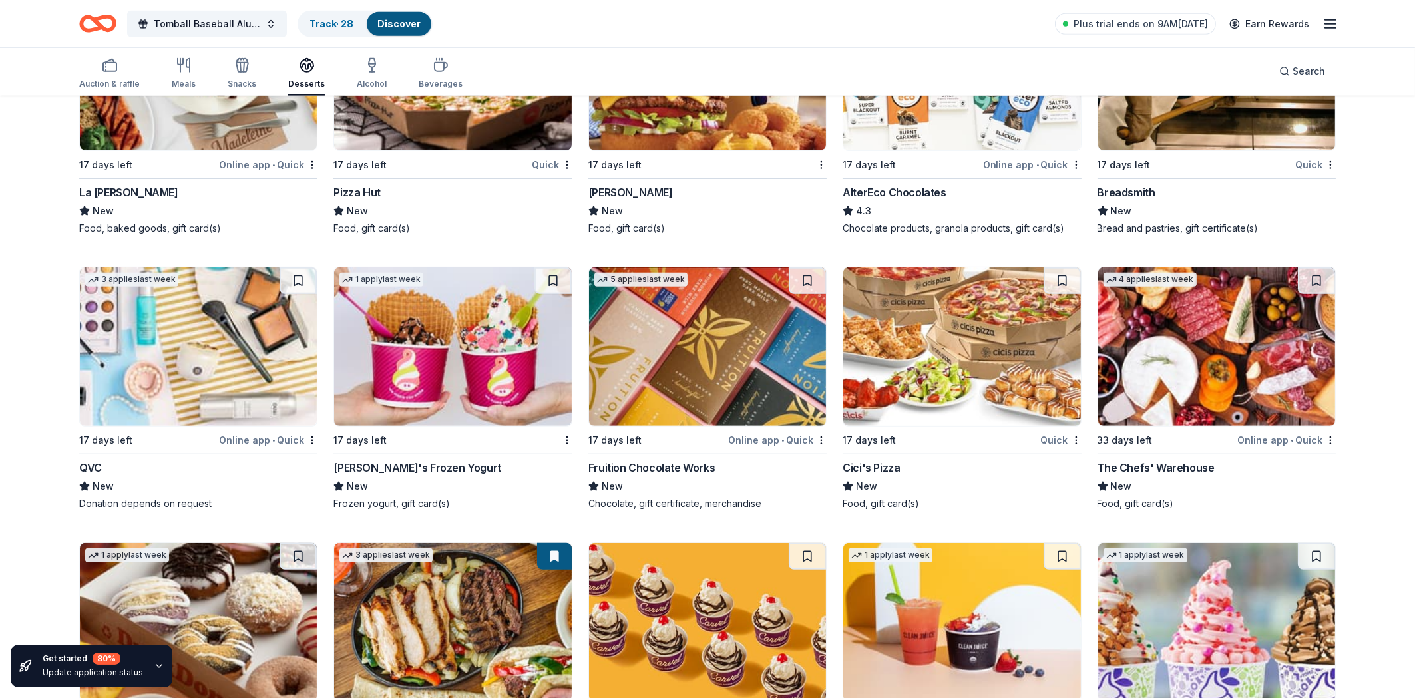
click at [475, 362] on img at bounding box center [452, 347] width 237 height 158
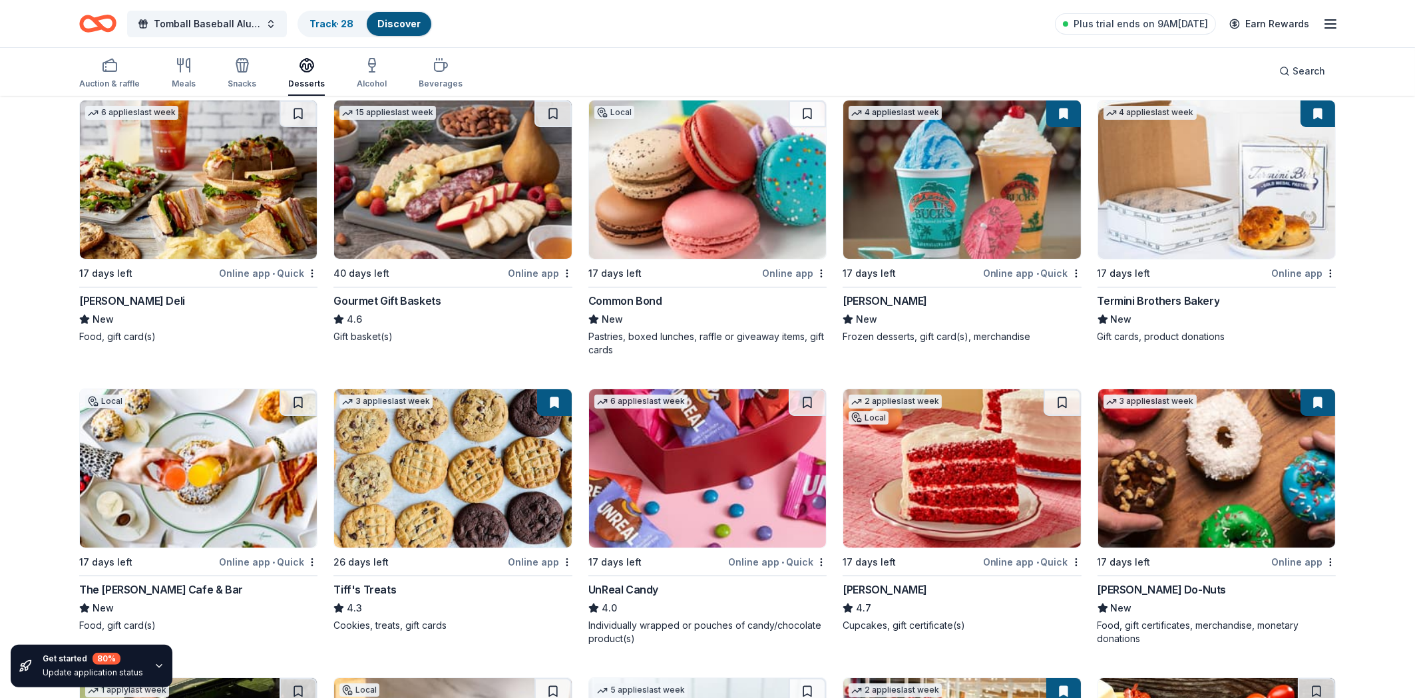
scroll to position [304, 0]
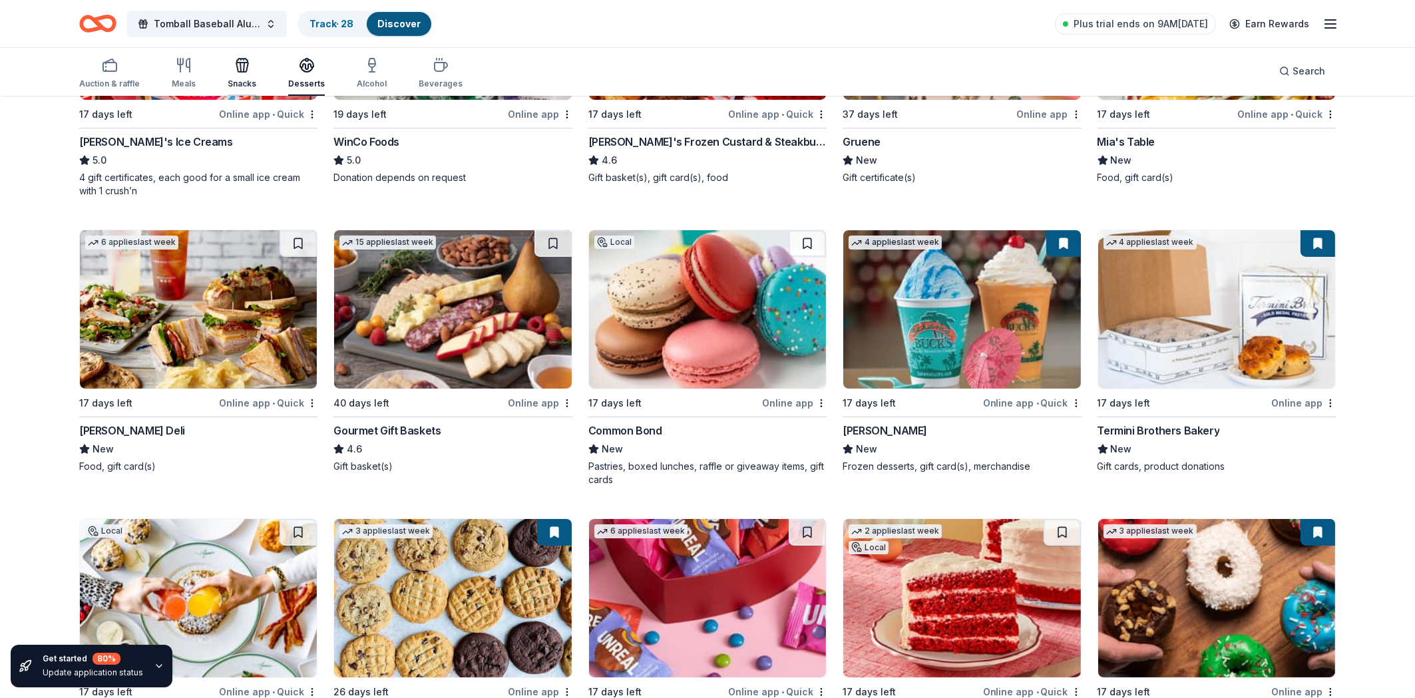
click at [242, 95] on button "Snacks" at bounding box center [242, 74] width 29 height 44
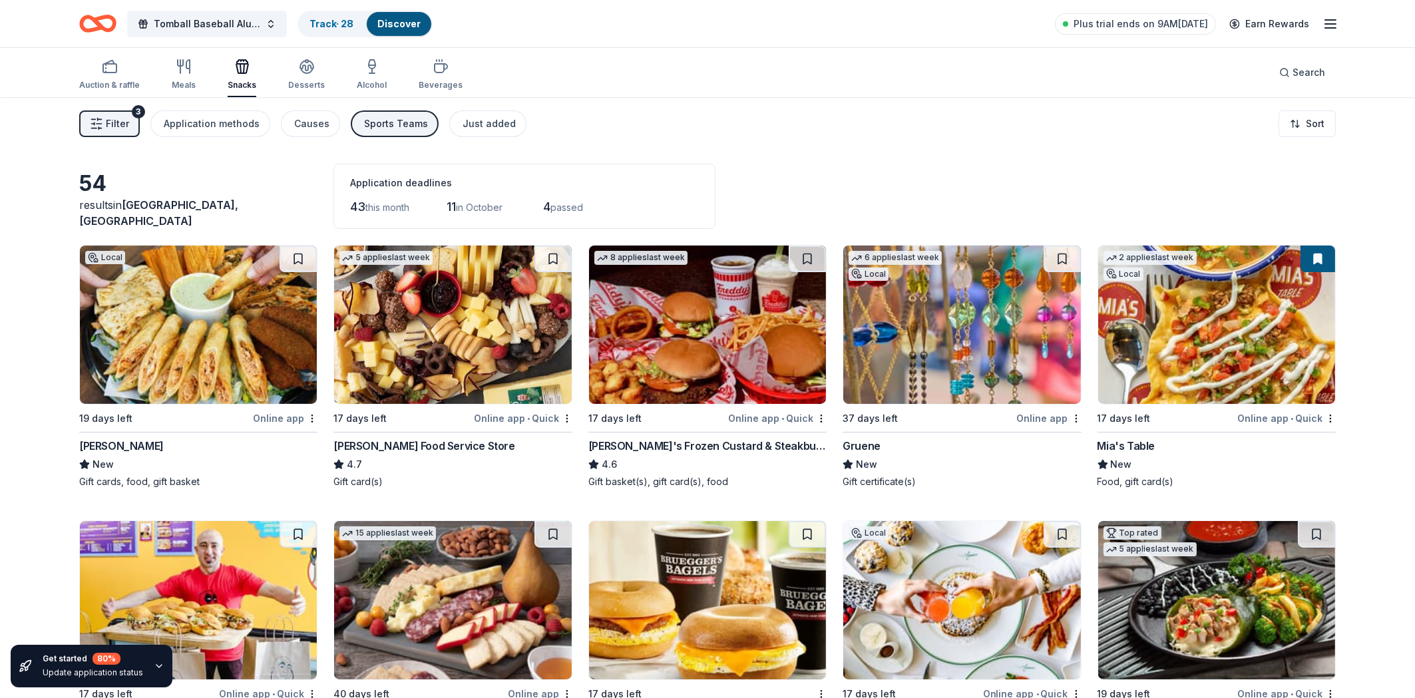
click at [242, 84] on div "Snacks" at bounding box center [242, 85] width 29 height 11
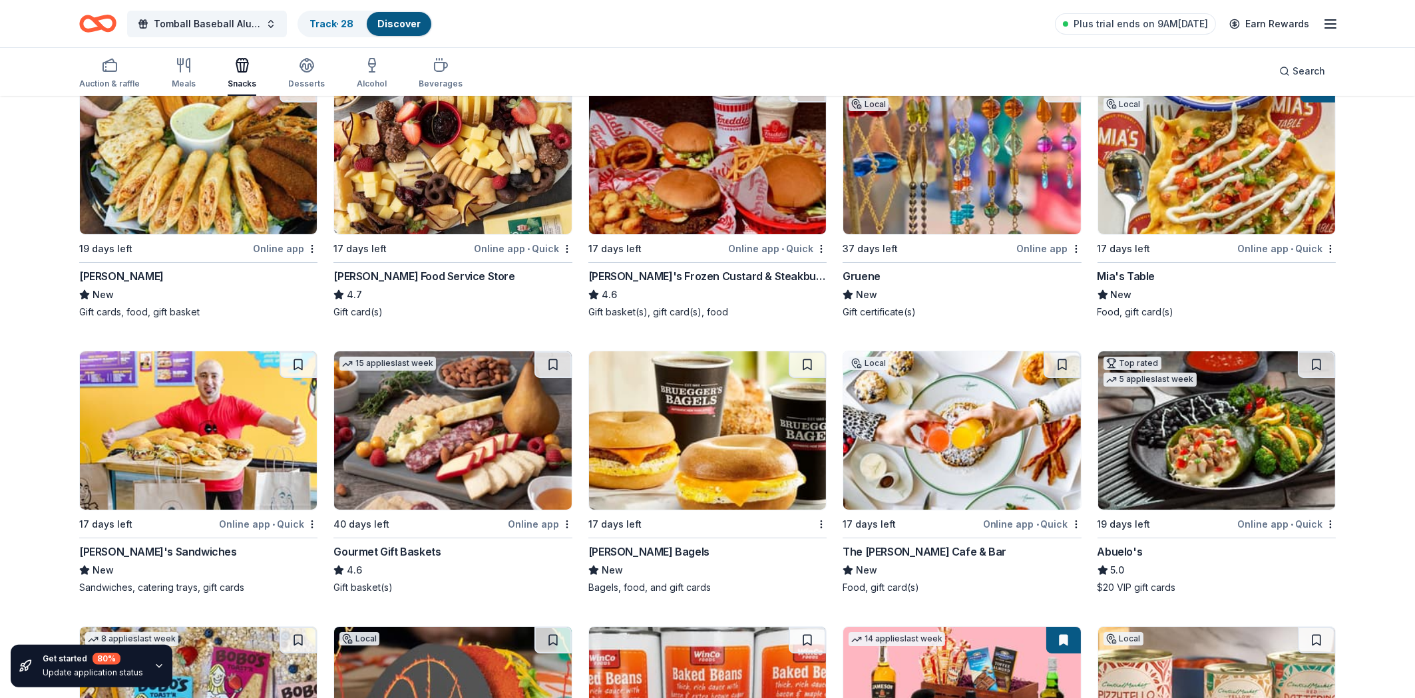
scroll to position [71, 0]
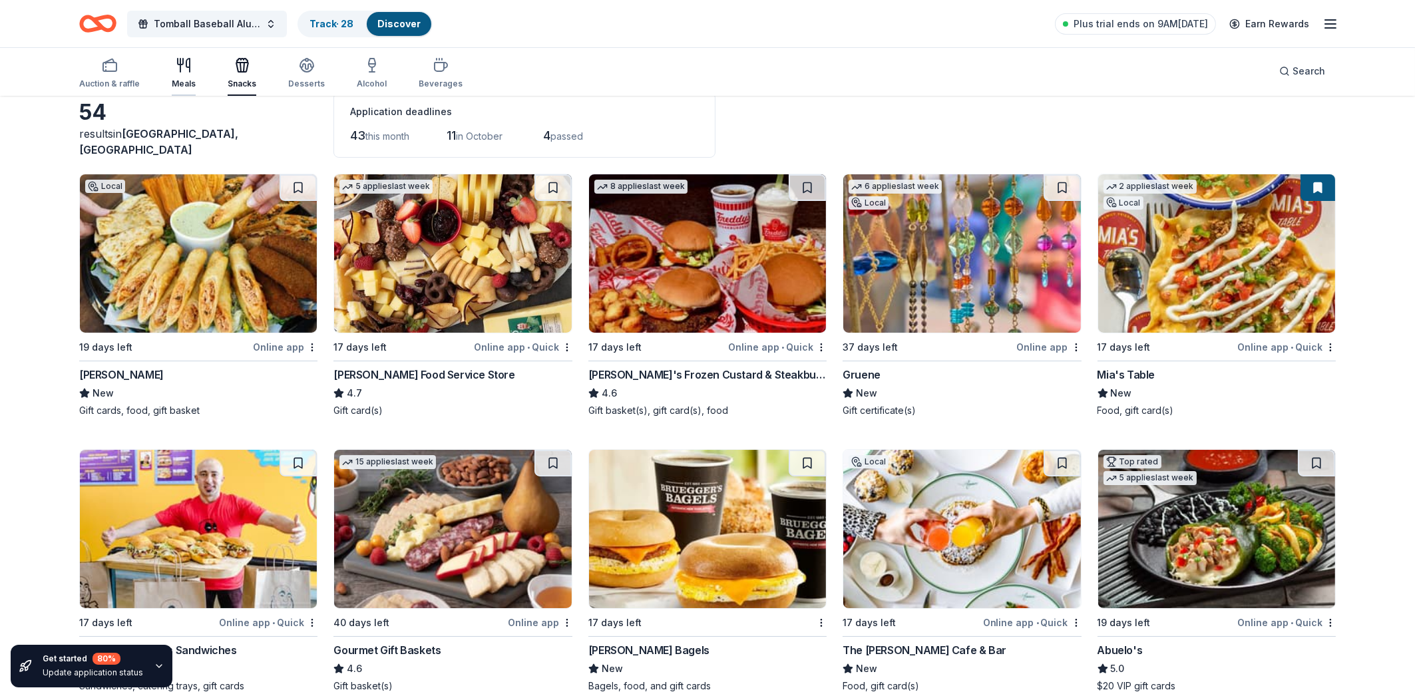
click at [181, 78] on div "Meals" at bounding box center [184, 73] width 24 height 32
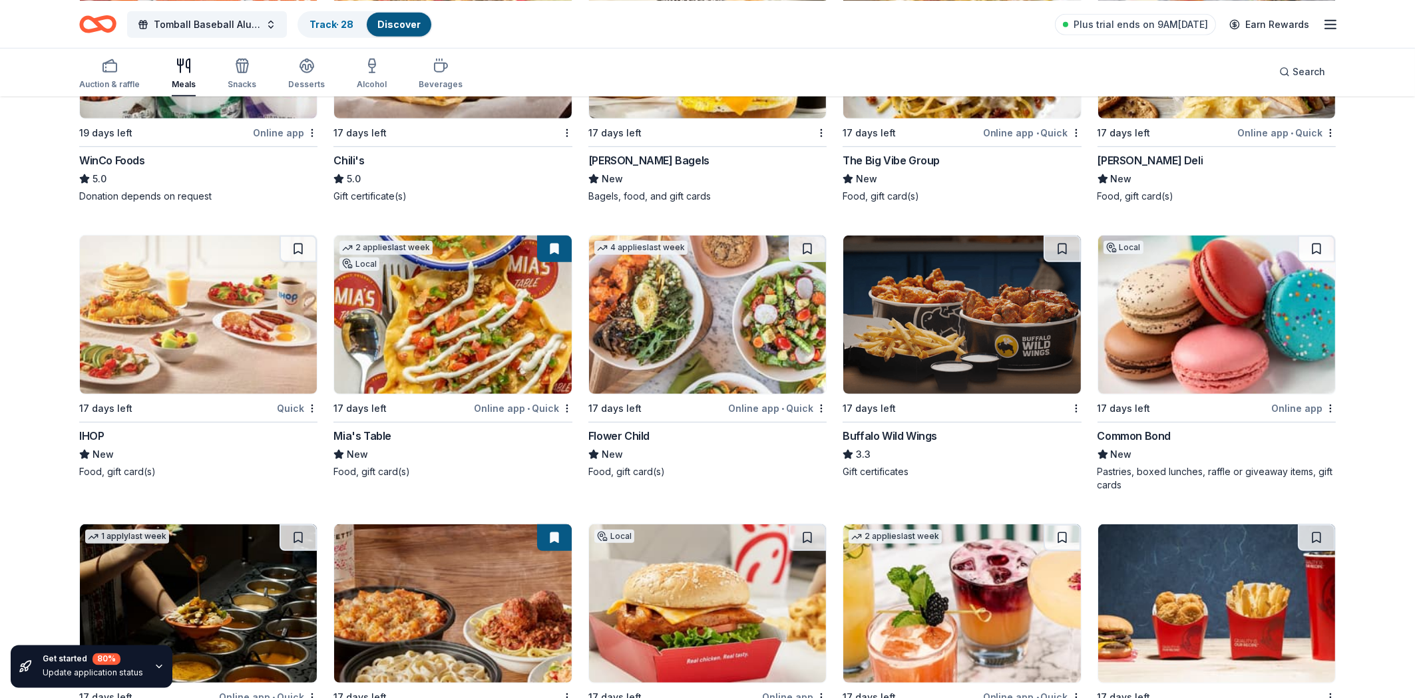
scroll to position [1730, 0]
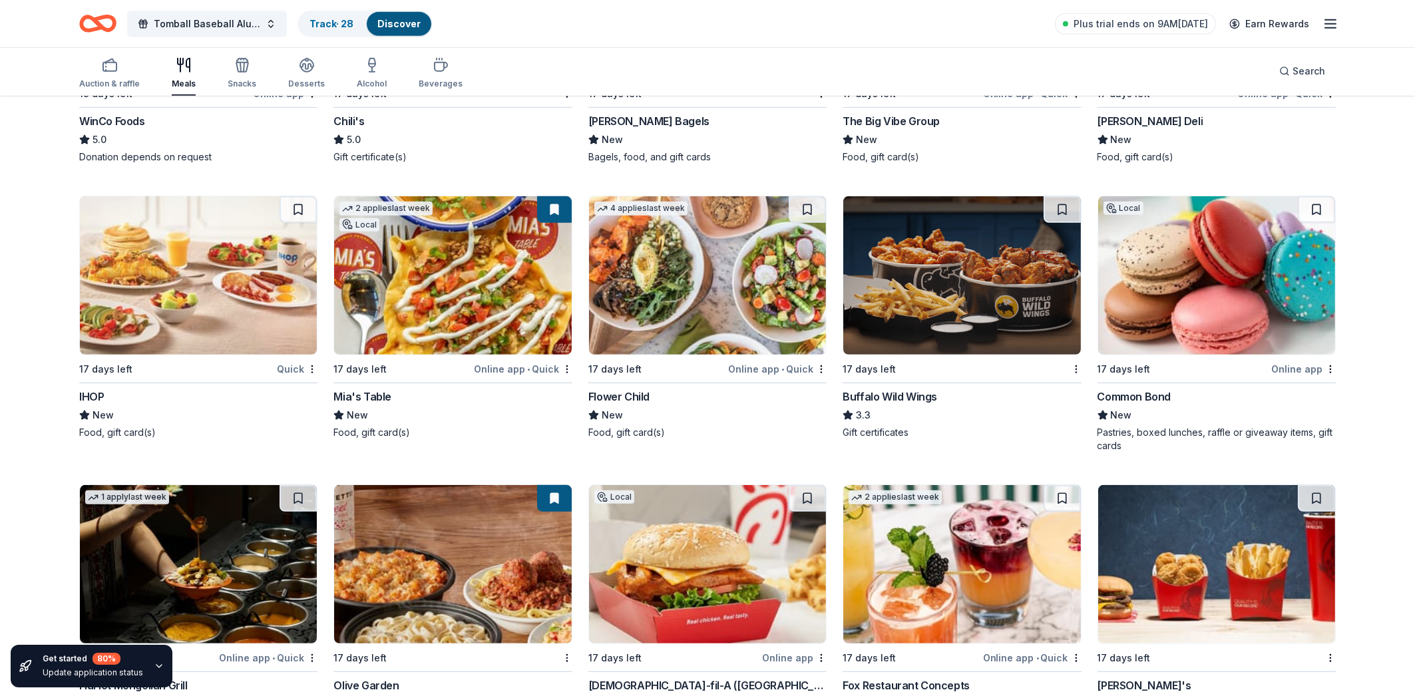
click at [541, 206] on button at bounding box center [554, 209] width 35 height 27
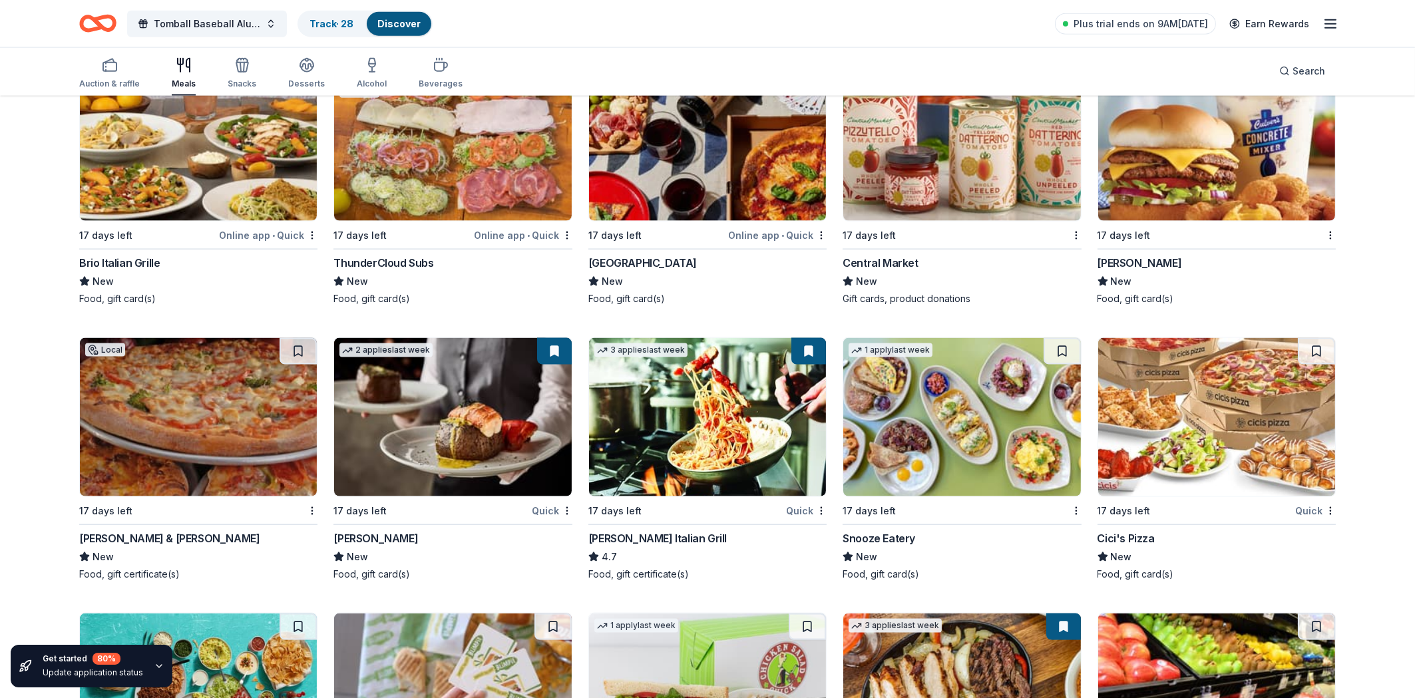
scroll to position [4086, 0]
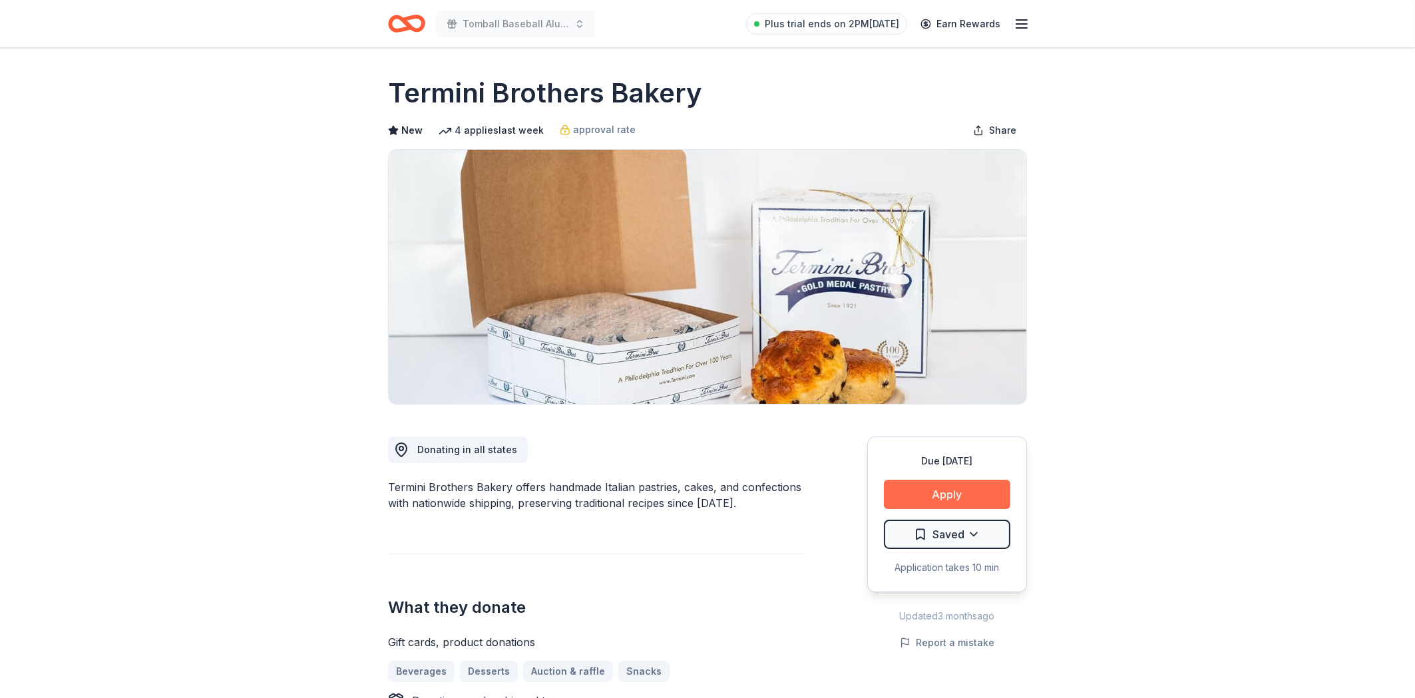
click at [924, 481] on button "Apply" at bounding box center [947, 494] width 126 height 29
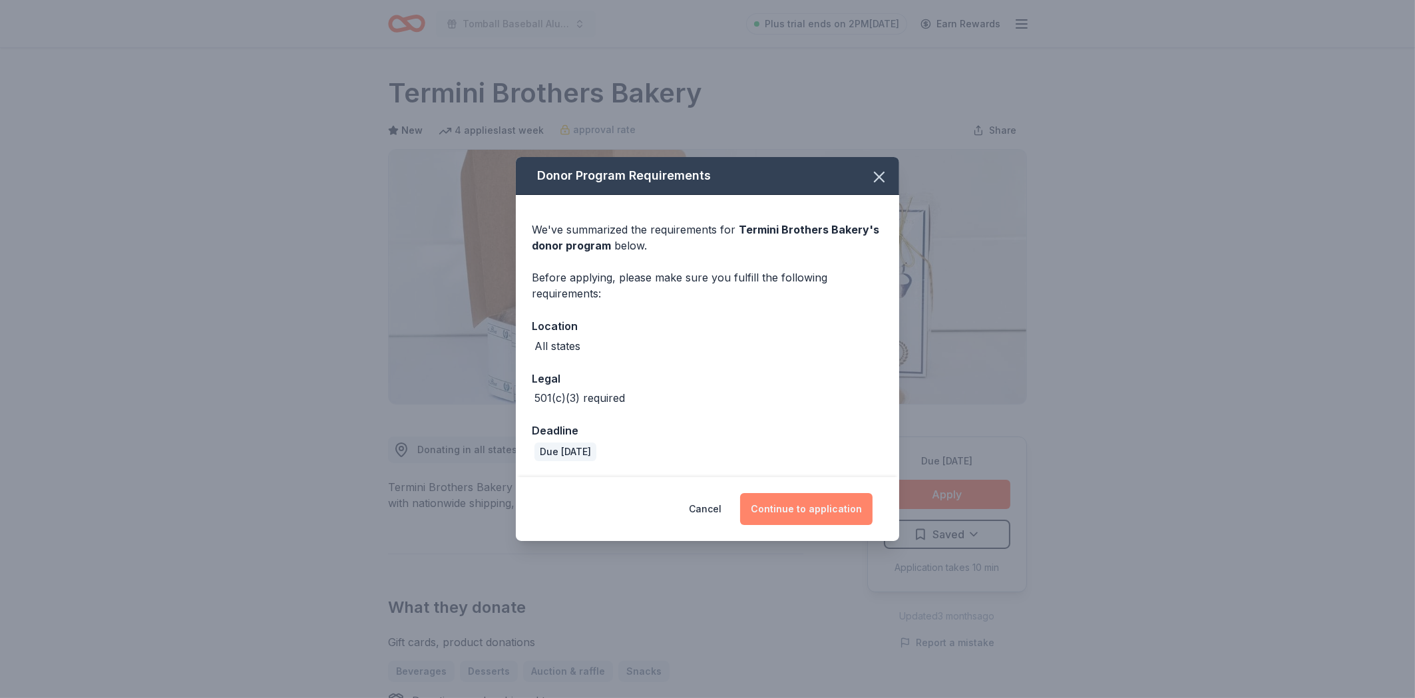
click at [776, 508] on button "Continue to application" at bounding box center [806, 509] width 132 height 32
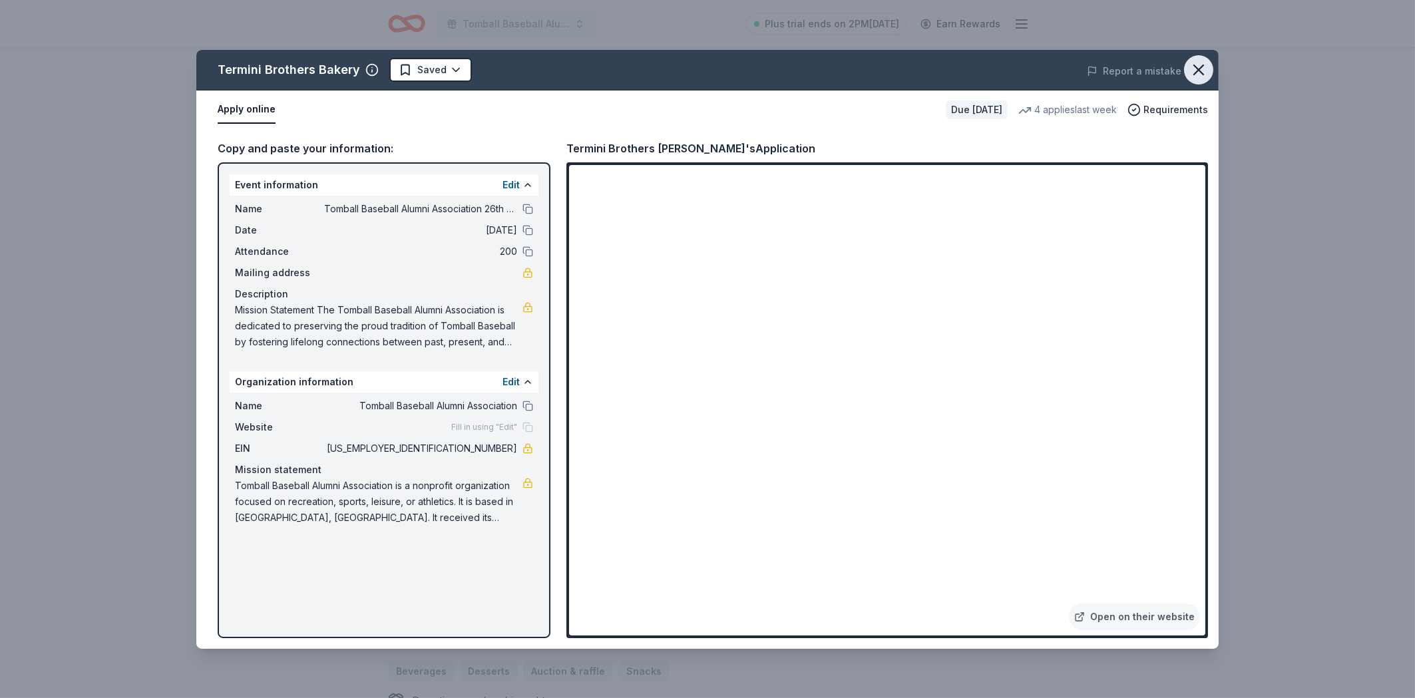
click at [1198, 65] on icon "button" at bounding box center [1199, 70] width 19 height 19
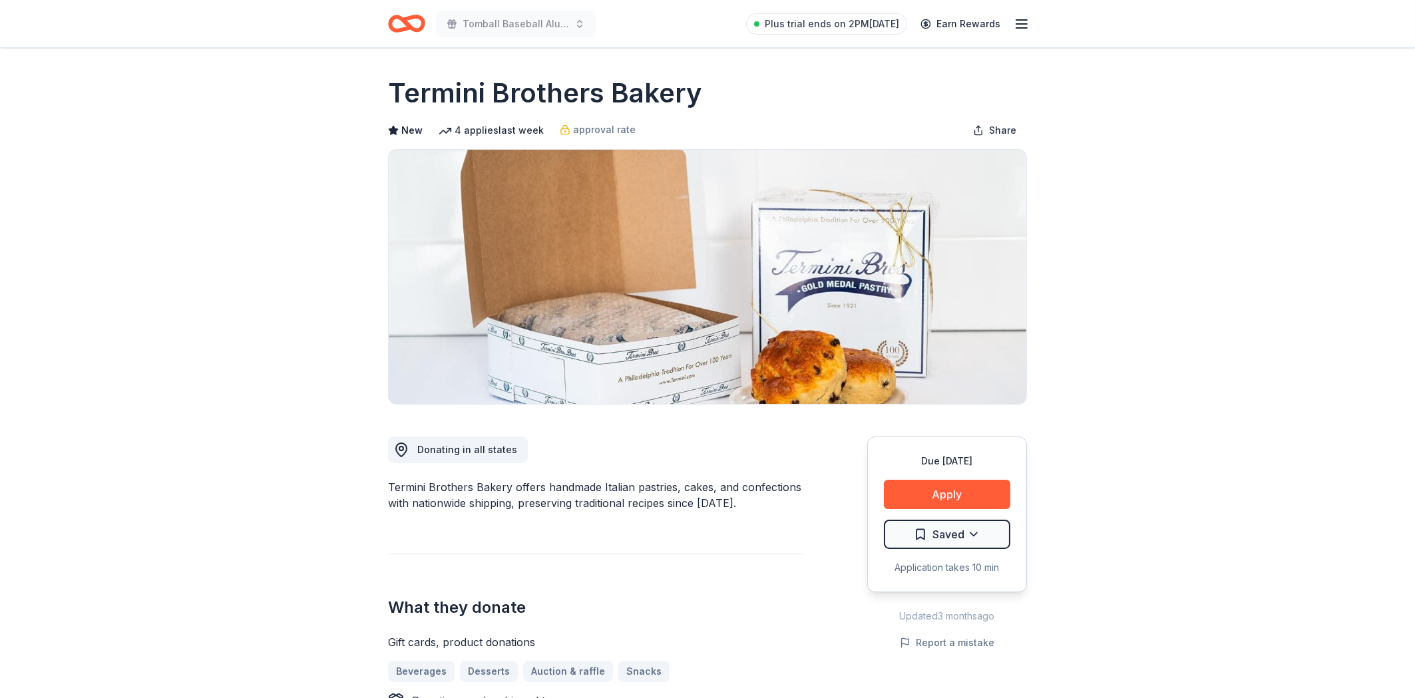
click at [665, 79] on h1 "Termini Brothers Bakery" at bounding box center [545, 93] width 314 height 37
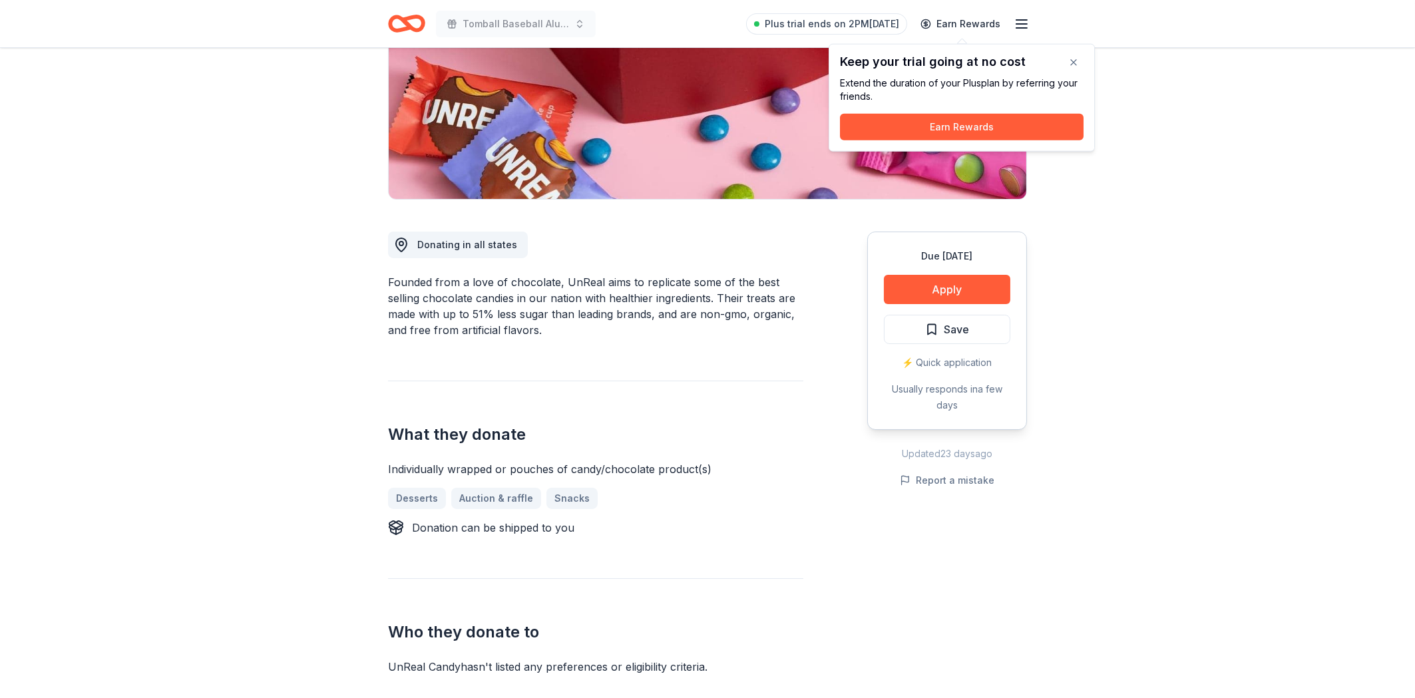
scroll to position [214, 0]
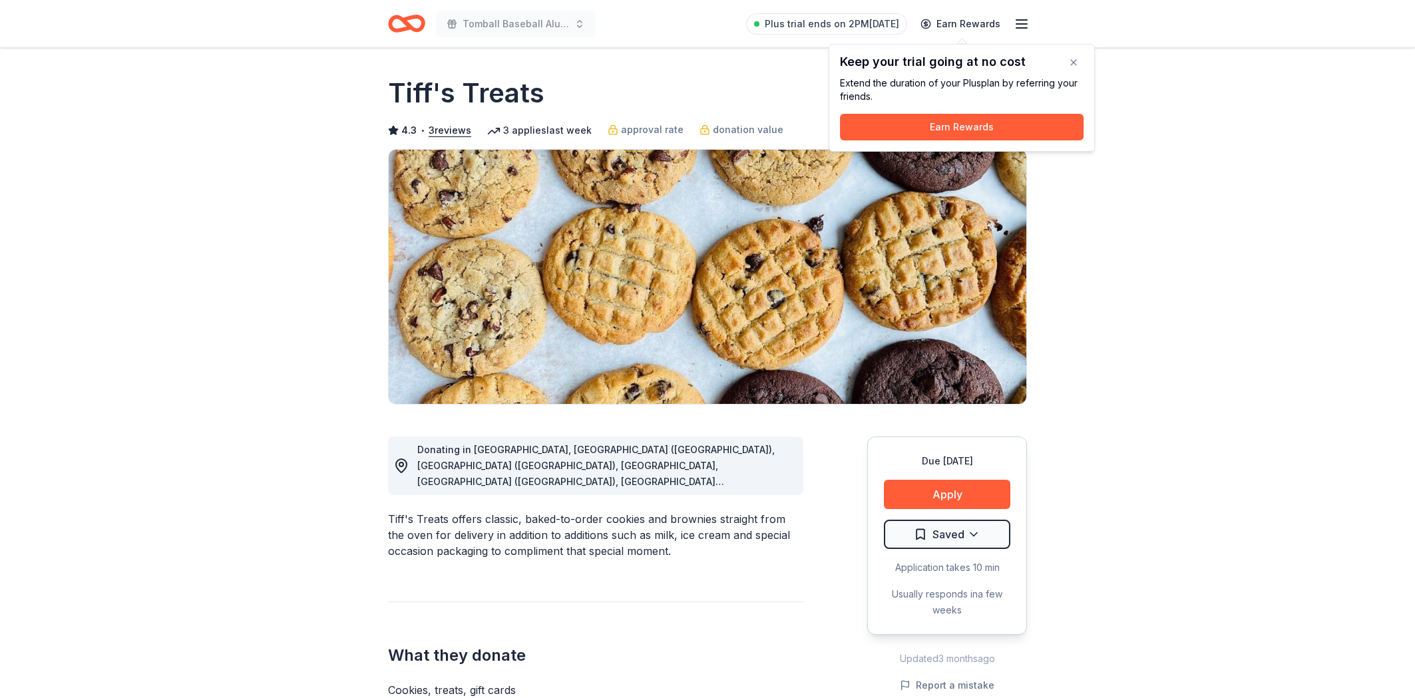
scroll to position [142, 0]
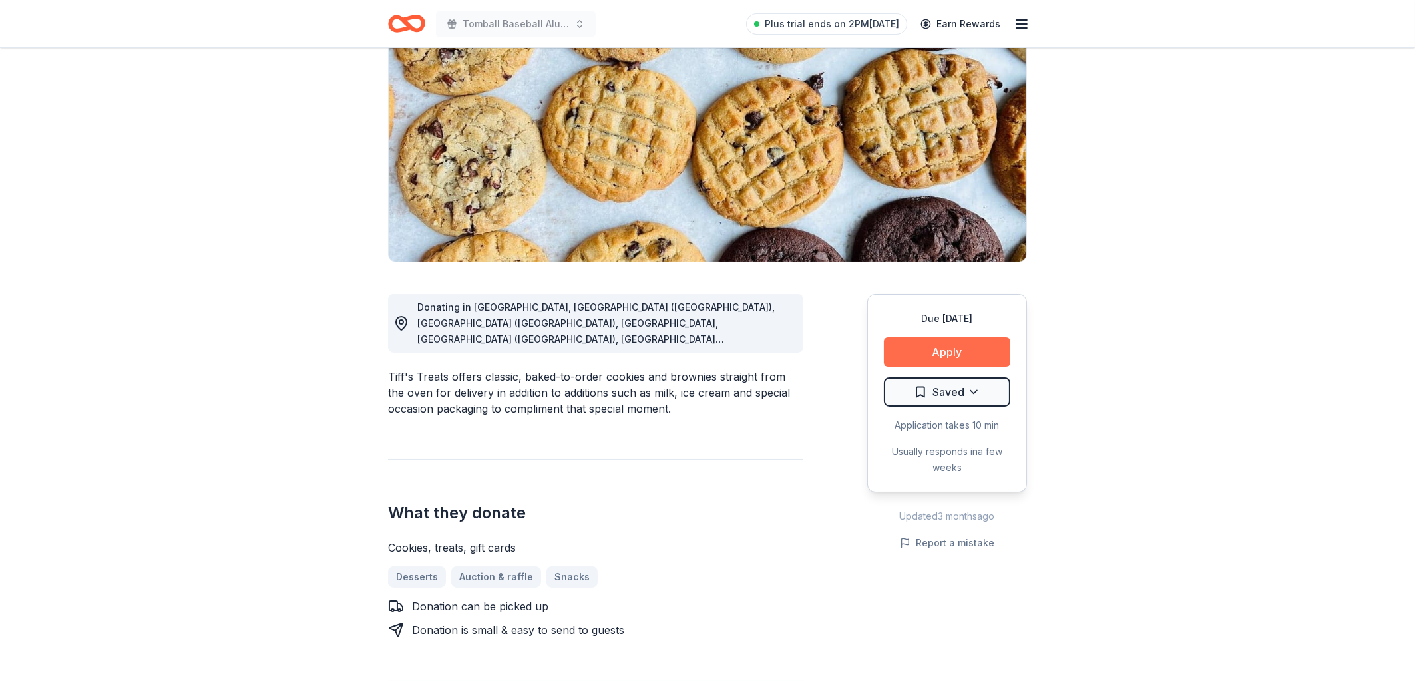
click at [949, 350] on button "Apply" at bounding box center [947, 352] width 126 height 29
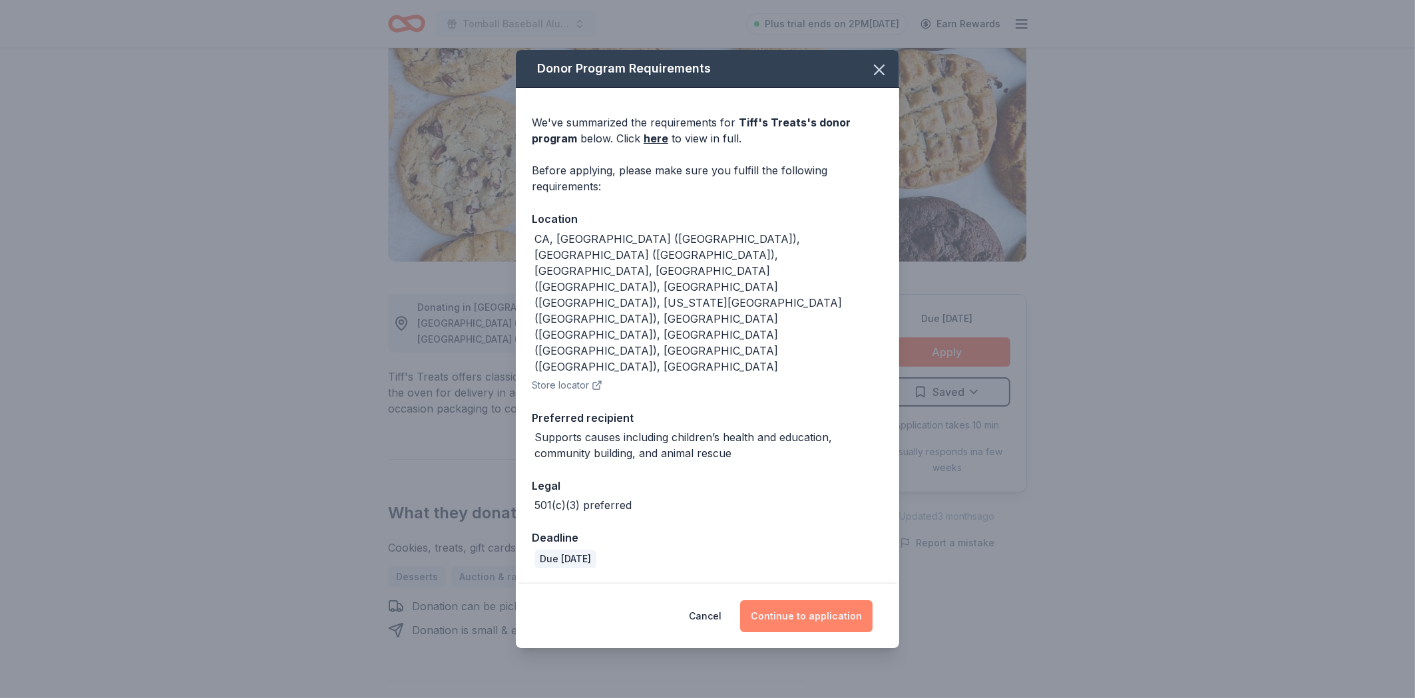
click at [811, 601] on button "Continue to application" at bounding box center [806, 617] width 132 height 32
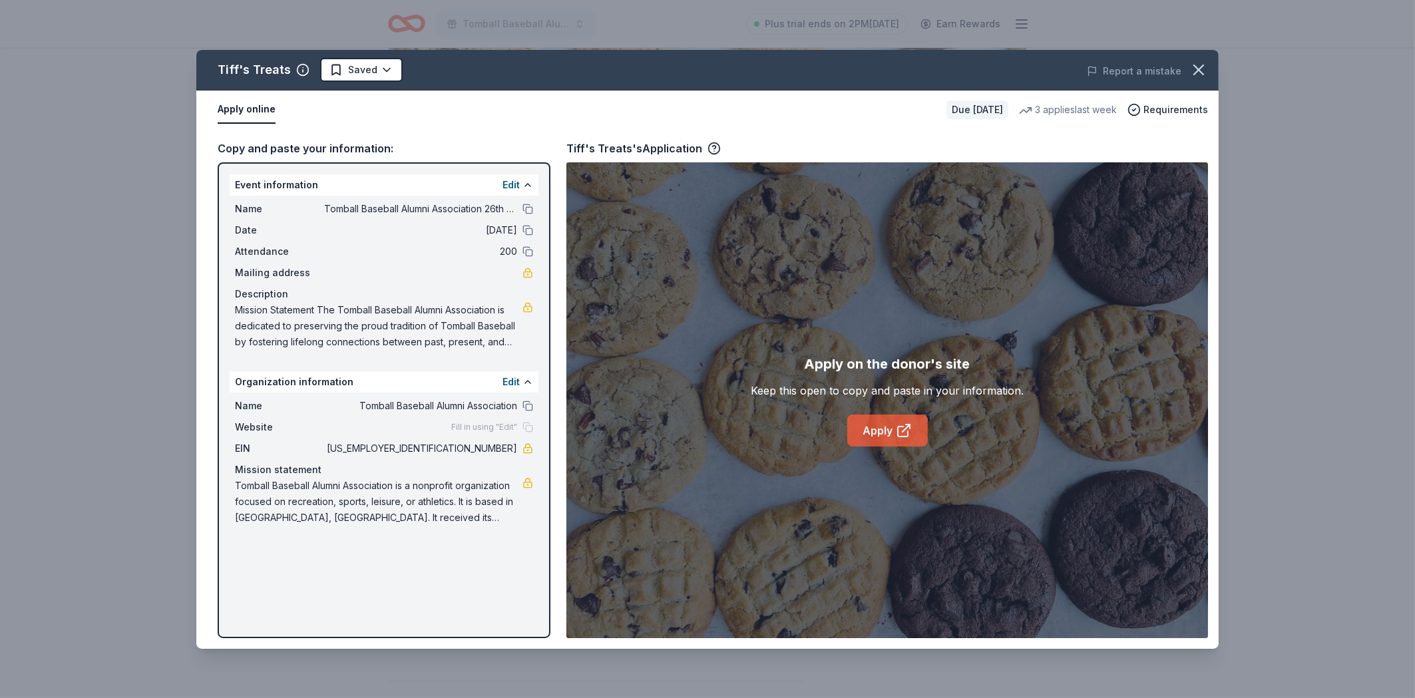
click at [911, 439] on link "Apply" at bounding box center [887, 431] width 81 height 32
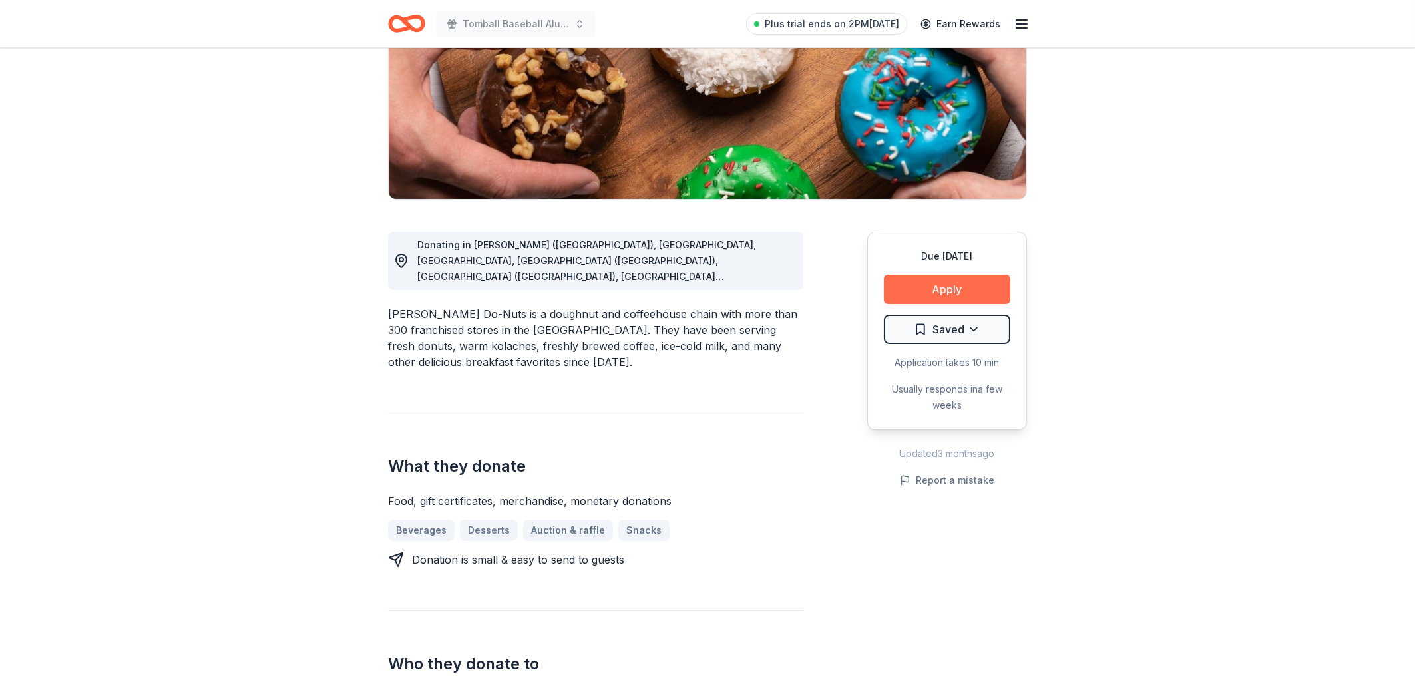
scroll to position [214, 0]
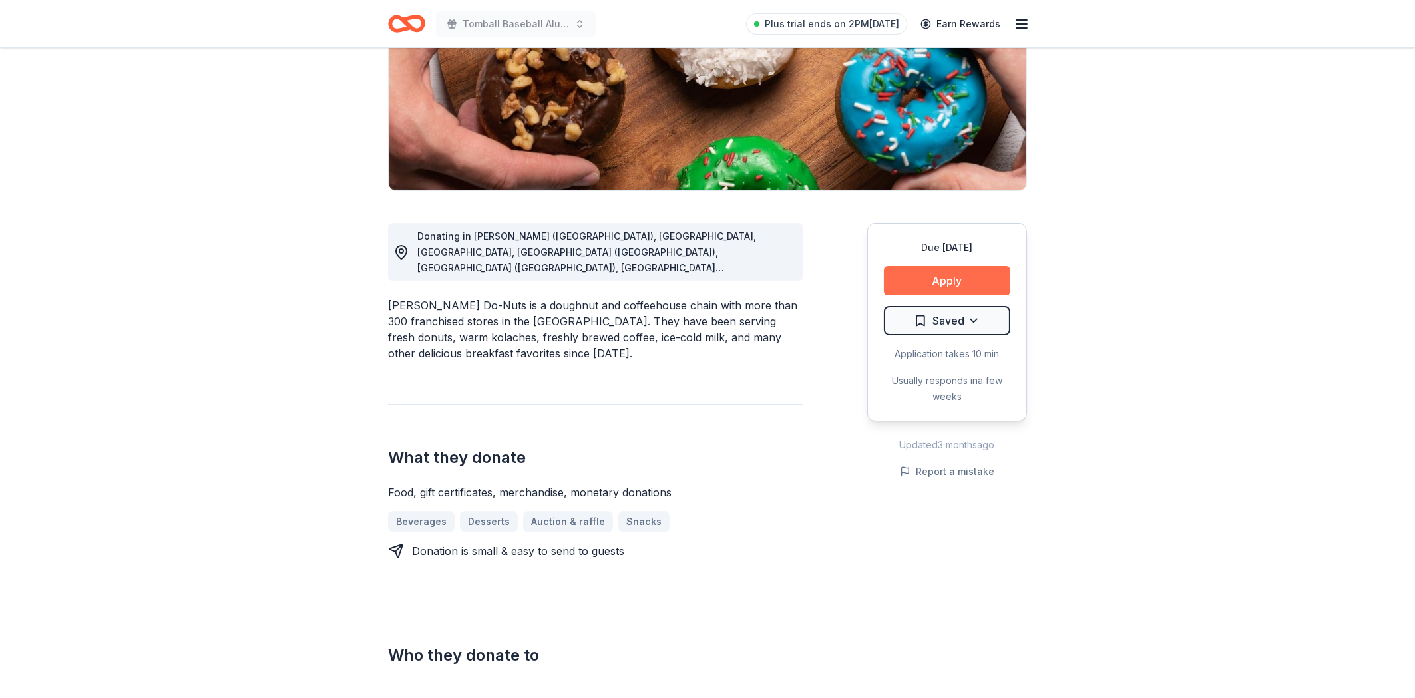
click at [934, 284] on button "Apply" at bounding box center [947, 280] width 126 height 29
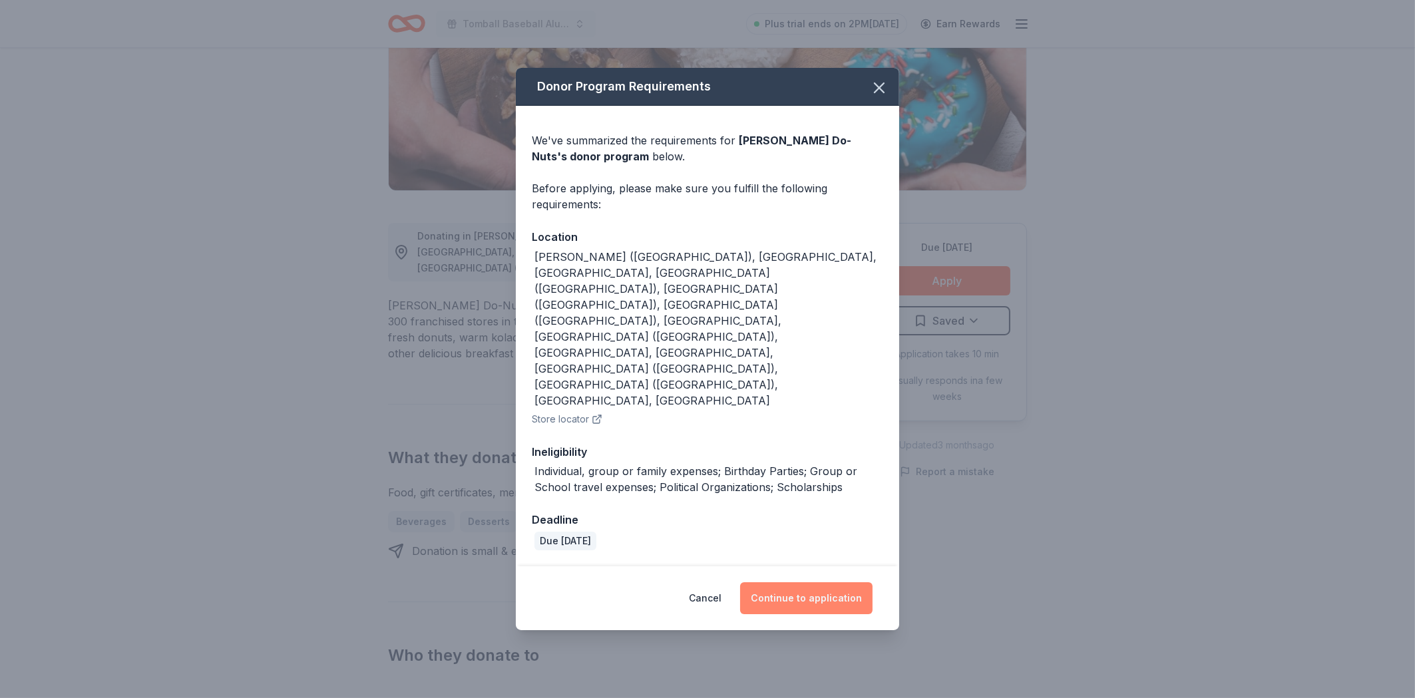
click at [792, 583] on button "Continue to application" at bounding box center [806, 599] width 132 height 32
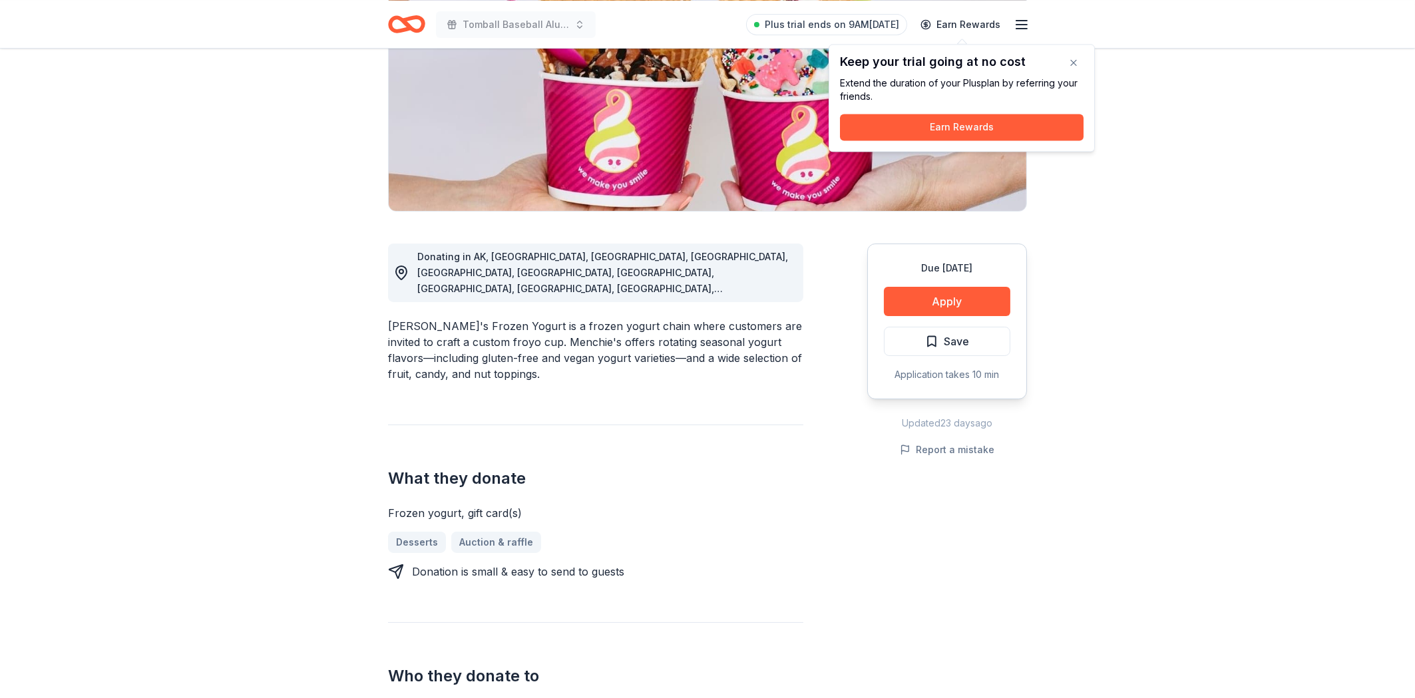
scroll to position [94, 0]
